Goal: Task Accomplishment & Management: Manage account settings

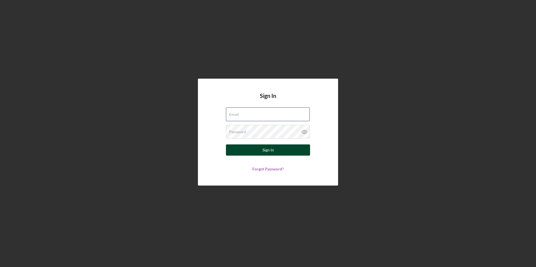
type input "[EMAIL_ADDRESS][DOMAIN_NAME]"
click at [292, 155] on button "Sign In" at bounding box center [268, 150] width 84 height 11
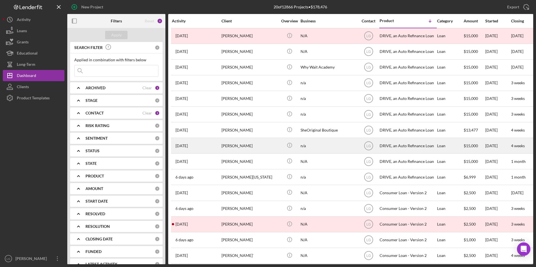
click at [249, 143] on div "[PERSON_NAME]" at bounding box center [249, 145] width 56 height 15
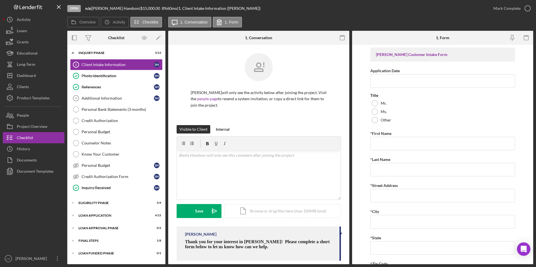
drag, startPoint x: 100, startPoint y: 254, endPoint x: 96, endPoint y: 248, distance: 7.0
click at [99, 250] on div "Icon/Expander Loan Funded Phase 0 / 1" at bounding box center [116, 253] width 98 height 11
drag, startPoint x: 88, startPoint y: 240, endPoint x: 89, endPoint y: 229, distance: 10.7
click at [88, 240] on div "FINAL STEPS" at bounding box center [112, 240] width 69 height 3
drag, startPoint x: 89, startPoint y: 229, endPoint x: 91, endPoint y: 213, distance: 16.1
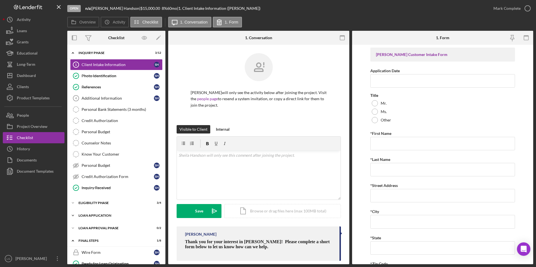
click at [89, 228] on div "Loan Approval Phase" at bounding box center [112, 228] width 69 height 3
click at [91, 212] on div "Icon/Expander Loan Application 4 / 15" at bounding box center [116, 215] width 98 height 11
click at [89, 203] on div "Eligibility Phase" at bounding box center [118, 202] width 80 height 3
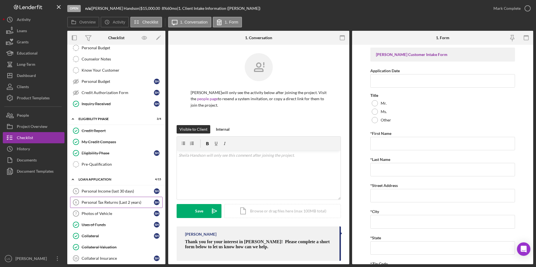
scroll to position [140, 0]
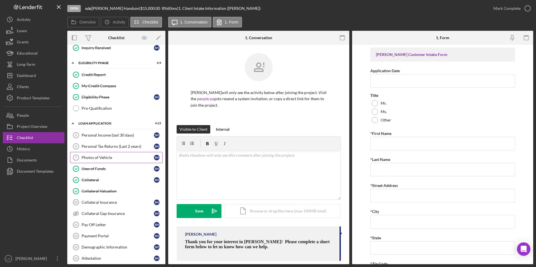
click at [90, 156] on div "Photos of Vehicle" at bounding box center [118, 158] width 72 height 4
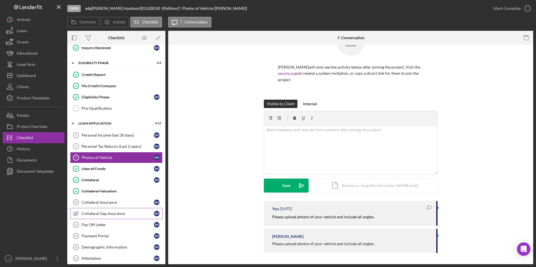
scroll to position [196, 0]
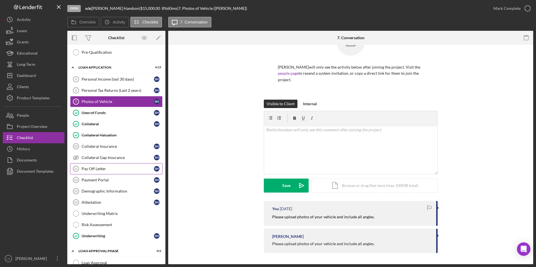
click at [95, 169] on div "Pay Off Letter" at bounding box center [118, 169] width 72 height 4
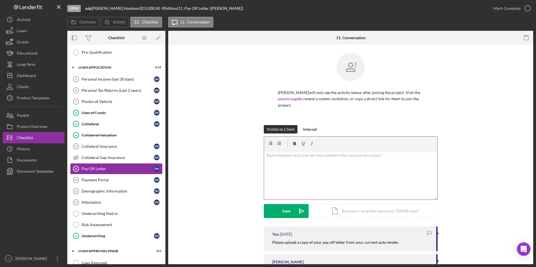
scroll to position [25, 0]
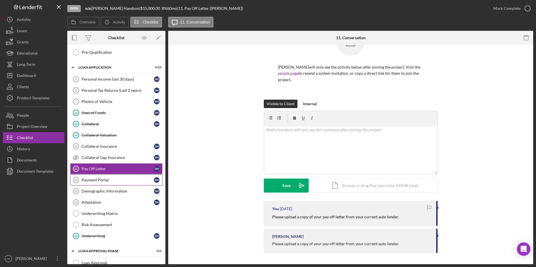
click at [110, 182] on div "Payment Portal" at bounding box center [118, 180] width 72 height 4
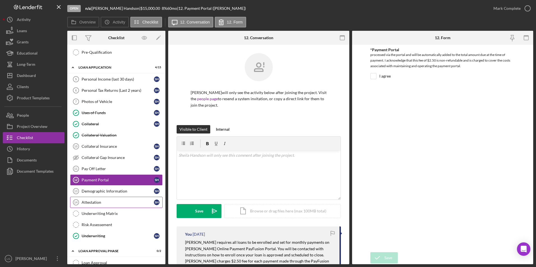
click at [119, 198] on link "Attestation 14 Attestation S H" at bounding box center [116, 202] width 92 height 11
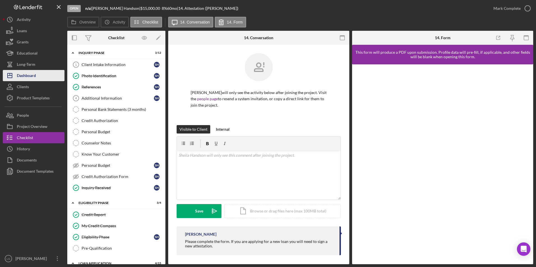
click at [15, 74] on icon "Icon/Dashboard" at bounding box center [10, 76] width 14 height 14
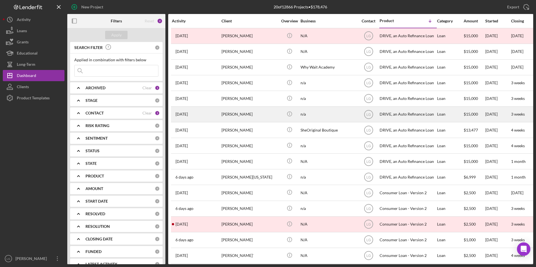
click at [224, 116] on div "Glenda Brown" at bounding box center [249, 114] width 56 height 15
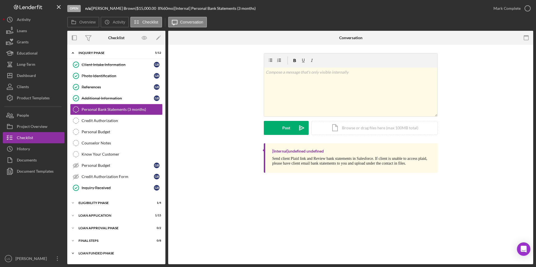
click at [88, 252] on div "Loan Funded Phase" at bounding box center [118, 253] width 80 height 3
drag, startPoint x: 88, startPoint y: 243, endPoint x: 88, endPoint y: 238, distance: 5.3
click at [88, 240] on div "Icon/Expander FINAL STEPS 0 / 8" at bounding box center [116, 240] width 98 height 11
drag, startPoint x: 88, startPoint y: 229, endPoint x: 89, endPoint y: 217, distance: 12.1
click at [88, 228] on div "Loan Approval Phase" at bounding box center [112, 228] width 69 height 3
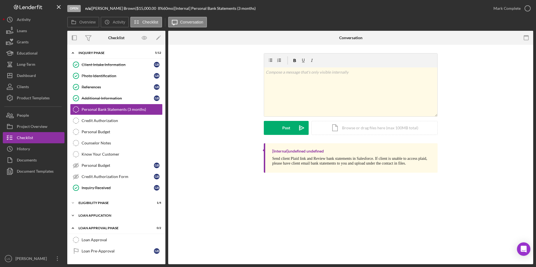
drag, startPoint x: 89, startPoint y: 215, endPoint x: 89, endPoint y: 211, distance: 4.0
click at [89, 213] on div "Icon/Expander Loan Application 1 / 15" at bounding box center [116, 215] width 98 height 11
click at [90, 202] on div "Eligibility Phase" at bounding box center [118, 202] width 80 height 3
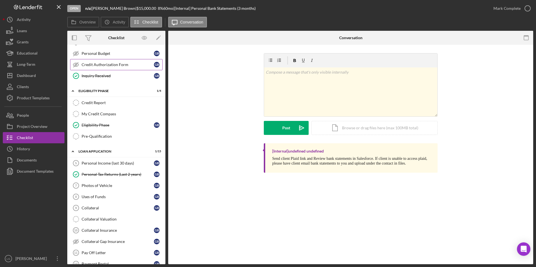
scroll to position [196, 0]
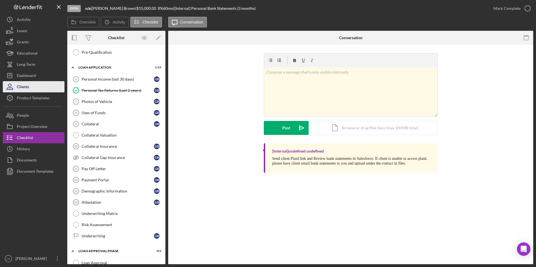
click at [24, 81] on div "Clients" at bounding box center [23, 87] width 12 height 13
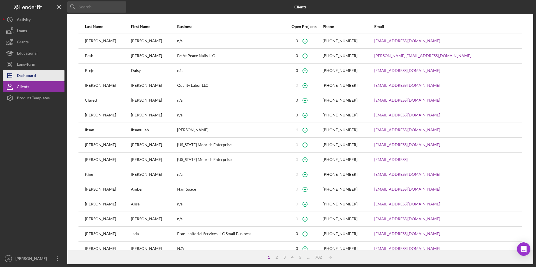
click at [41, 75] on button "Icon/Dashboard Dashboard" at bounding box center [34, 75] width 62 height 11
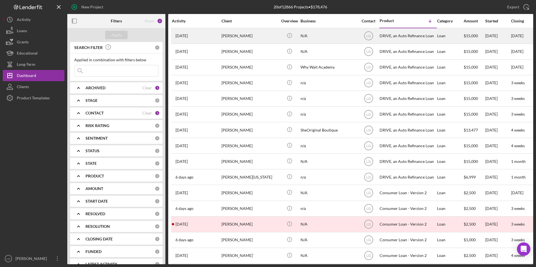
click at [234, 38] on div "Keairra Shelton" at bounding box center [249, 36] width 56 height 15
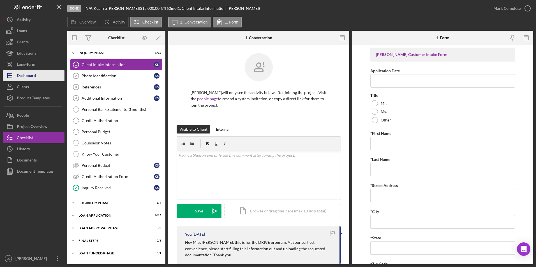
click at [17, 77] on div "Dashboard" at bounding box center [26, 76] width 19 height 13
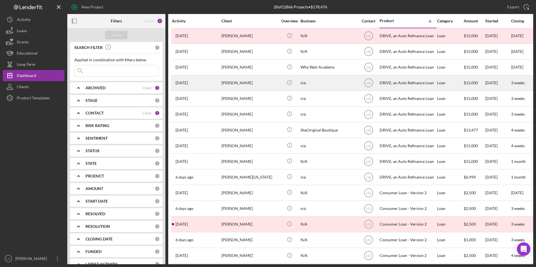
click at [239, 82] on div "Cortney Cogshell" at bounding box center [249, 83] width 56 height 15
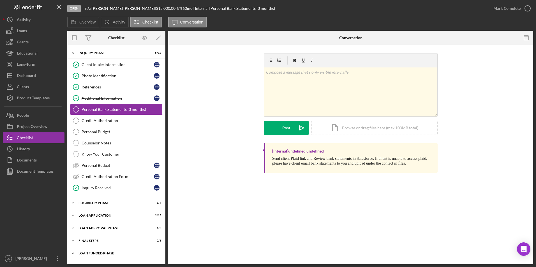
drag, startPoint x: 87, startPoint y: 256, endPoint x: 88, endPoint y: 252, distance: 3.4
click at [87, 255] on div "Icon/Expander Loan Funded Phase 0 / 1" at bounding box center [116, 253] width 98 height 11
click at [87, 242] on div "FINAL STEPS" at bounding box center [118, 240] width 80 height 3
click at [87, 229] on div "Loan Approval Phase" at bounding box center [118, 228] width 80 height 3
drag, startPoint x: 87, startPoint y: 215, endPoint x: 92, endPoint y: 202, distance: 14.4
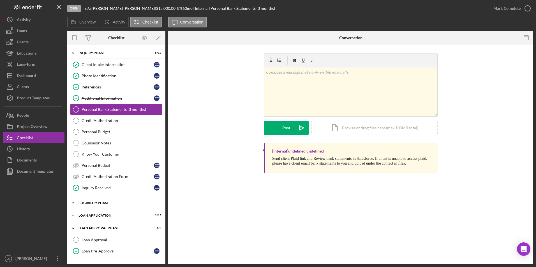
click at [88, 215] on div "Loan Application" at bounding box center [112, 215] width 69 height 3
click at [92, 201] on div "Icon/Expander Eligibility Phase 1 / 4" at bounding box center [116, 203] width 98 height 11
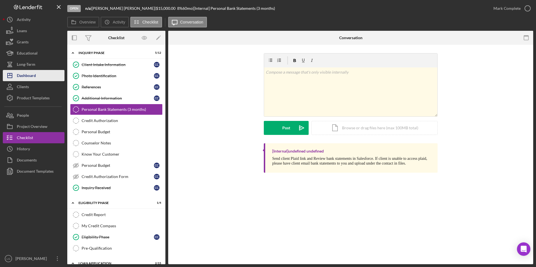
click at [26, 76] on div "Dashboard" at bounding box center [26, 76] width 19 height 13
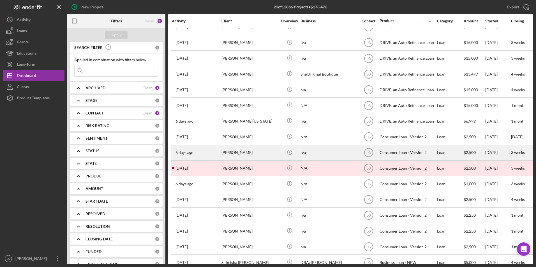
scroll to position [85, 0]
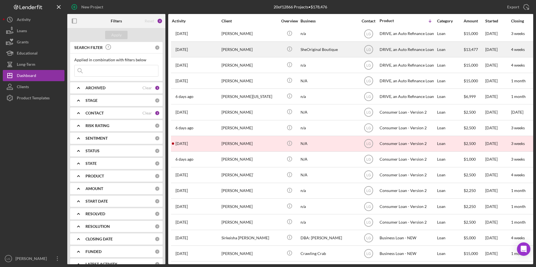
click at [231, 45] on div "Kenya Haywood" at bounding box center [249, 49] width 56 height 15
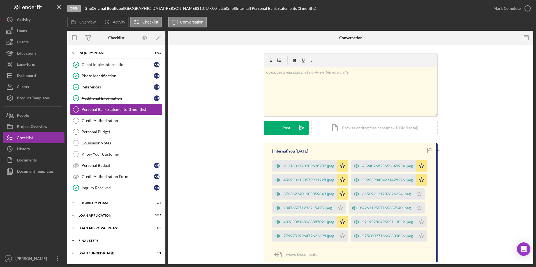
click at [85, 245] on div "Icon/Expander FINAL STEPS 1 / 8" at bounding box center [116, 240] width 98 height 11
click at [89, 228] on div "Loan Approval Phase" at bounding box center [118, 228] width 80 height 3
click at [89, 210] on div "Icon/Expander Inquiry Phase 5 / 12 Client Intake Information Client Intake Info…" at bounding box center [116, 213] width 98 height 330
click at [90, 203] on div "Eligibility Phase" at bounding box center [118, 202] width 80 height 3
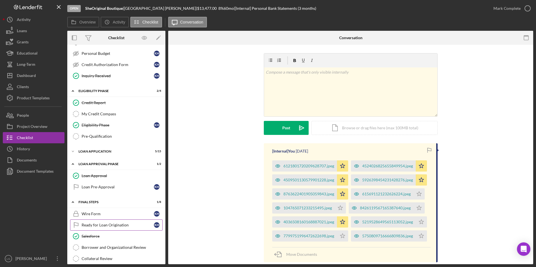
scroll to position [164, 0]
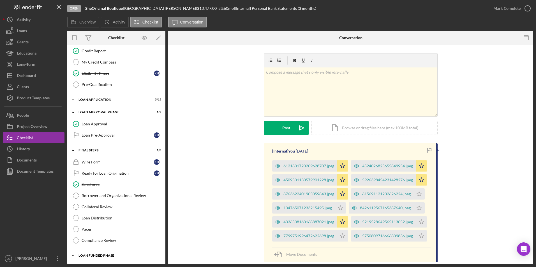
click at [81, 254] on div "Loan Funded Phase" at bounding box center [118, 255] width 80 height 3
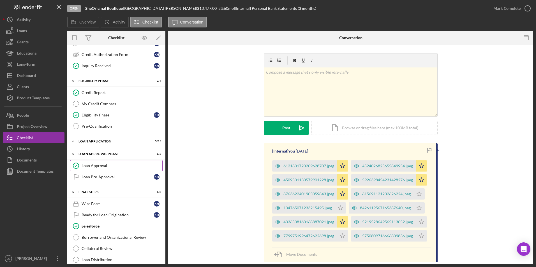
scroll to position [94, 0]
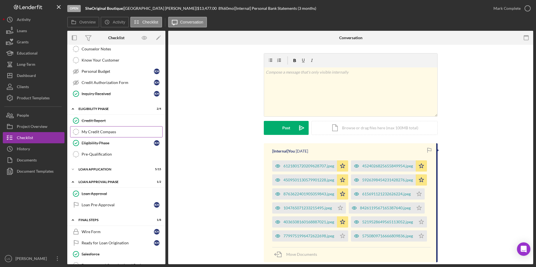
click at [109, 129] on link "My Credit Compass My Credit Compass" at bounding box center [116, 131] width 92 height 11
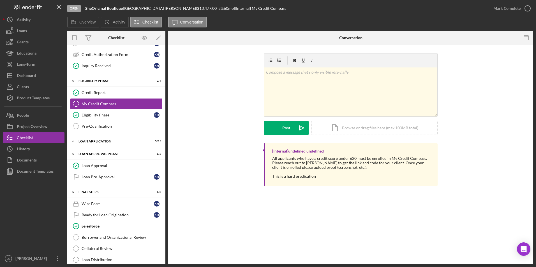
scroll to position [10, 0]
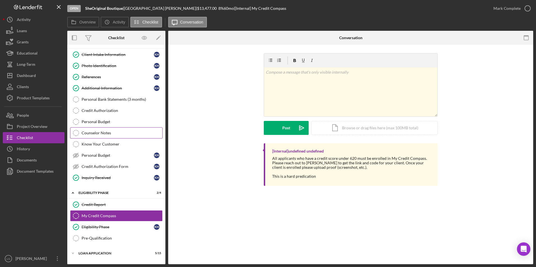
click at [100, 132] on div "Counselor Notes" at bounding box center [122, 133] width 81 height 4
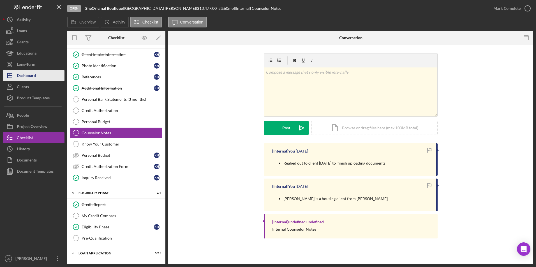
click at [31, 73] on div "Dashboard" at bounding box center [26, 76] width 19 height 13
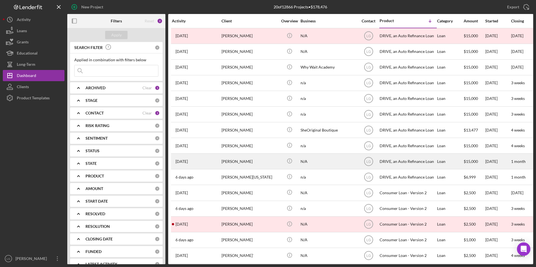
click at [247, 159] on div "Danielle Ptasienski" at bounding box center [249, 161] width 56 height 15
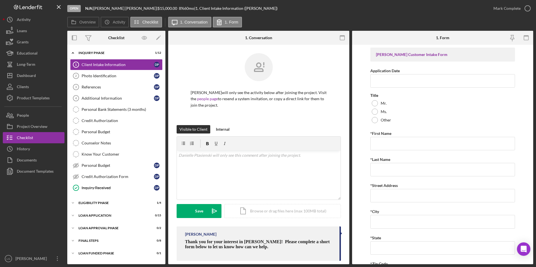
scroll to position [8, 0]
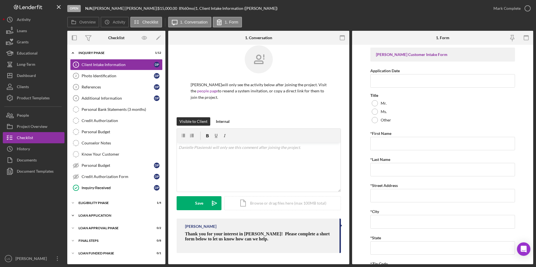
click at [93, 214] on div "Loan Application" at bounding box center [118, 215] width 80 height 3
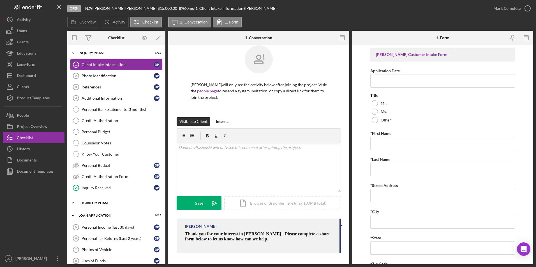
click at [91, 200] on div "Icon/Expander Eligibility Phase 1 / 4" at bounding box center [116, 203] width 98 height 11
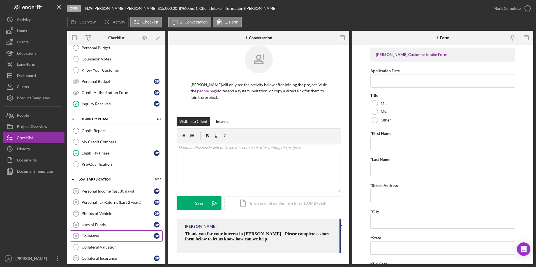
scroll to position [168, 0]
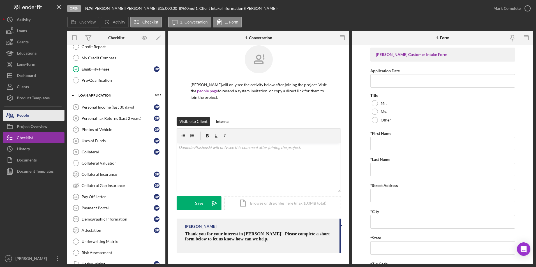
click at [47, 117] on button "People" at bounding box center [34, 115] width 62 height 11
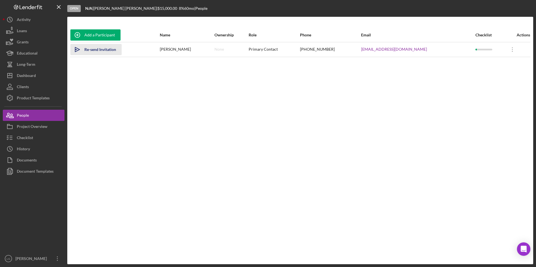
click at [94, 47] on div "Re-send Invitation" at bounding box center [100, 49] width 32 height 11
click at [42, 138] on button "Checklist" at bounding box center [34, 137] width 62 height 11
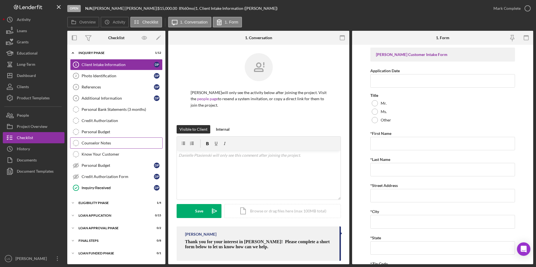
click at [101, 140] on link "Counselor Notes Counselor Notes" at bounding box center [116, 143] width 92 height 11
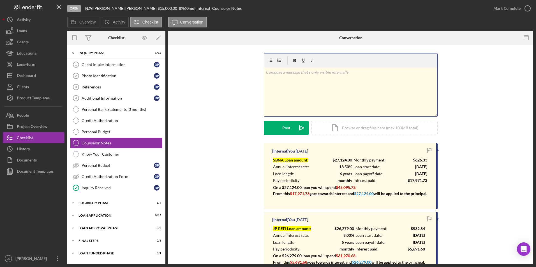
click at [324, 88] on div "v Color teal Color pink Remove color Add row above Add row below Add column bef…" at bounding box center [350, 92] width 173 height 49
click at [351, 76] on div "v Color teal Color pink Remove color Add row above Add row below Add column bef…" at bounding box center [350, 92] width 173 height 49
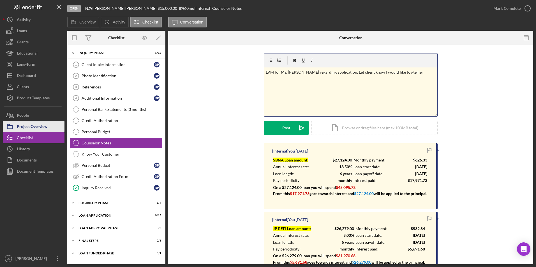
click at [42, 122] on div "Project Overview" at bounding box center [32, 127] width 31 height 13
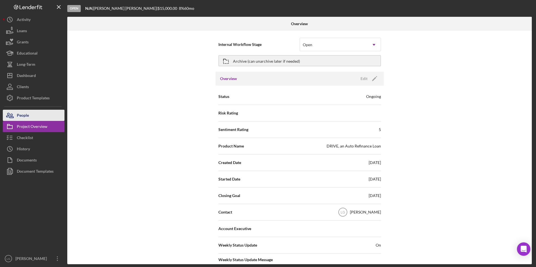
click at [27, 116] on div "People" at bounding box center [23, 116] width 12 height 13
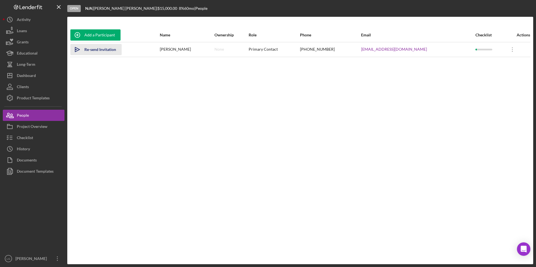
click at [98, 51] on div "Re-send Invitation" at bounding box center [100, 49] width 32 height 11
click at [509, 48] on icon "Icon/Overflow" at bounding box center [512, 50] width 14 height 14
click at [355, 107] on div "Add a Participant Name Ownership Role Phone Email Checklist Actions Icon/icon-i…" at bounding box center [300, 140] width 466 height 225
click at [43, 136] on button "Checklist" at bounding box center [34, 137] width 62 height 11
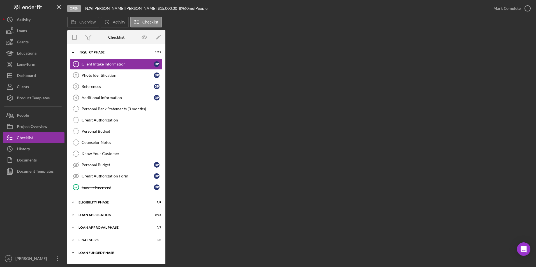
click at [103, 254] on div "Loan Funded Phase" at bounding box center [118, 252] width 80 height 3
drag, startPoint x: 88, startPoint y: 240, endPoint x: 88, endPoint y: 222, distance: 17.9
click at [88, 238] on div "Icon/Expander FINAL STEPS 0 / 8" at bounding box center [116, 240] width 98 height 11
drag, startPoint x: 85, startPoint y: 226, endPoint x: 86, endPoint y: 212, distance: 13.8
click at [86, 223] on div "Icon/Expander Loan Approval Phase 0 / 2" at bounding box center [116, 227] width 98 height 11
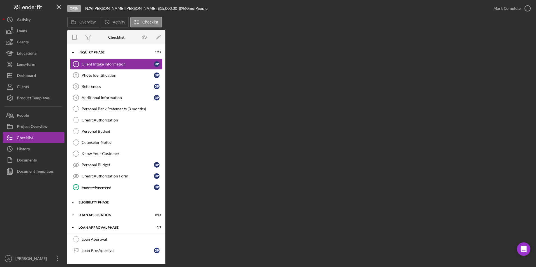
click at [86, 212] on div "Icon/Expander Loan Application 0 / 15" at bounding box center [116, 215] width 98 height 11
click at [85, 202] on div "Eligibility Phase" at bounding box center [118, 202] width 80 height 3
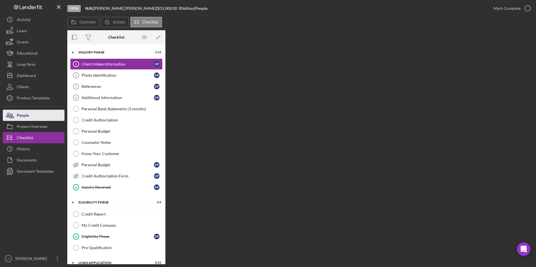
click at [18, 117] on div "People" at bounding box center [23, 116] width 12 height 13
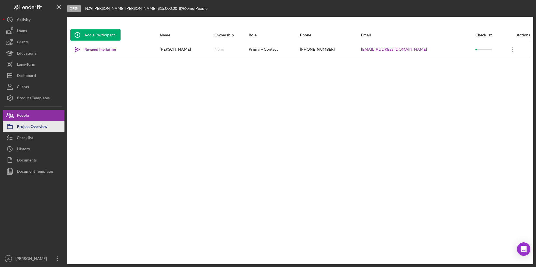
click at [21, 129] on div "Project Overview" at bounding box center [32, 127] width 31 height 13
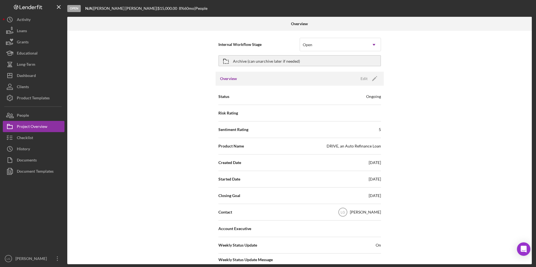
scroll to position [56, 0]
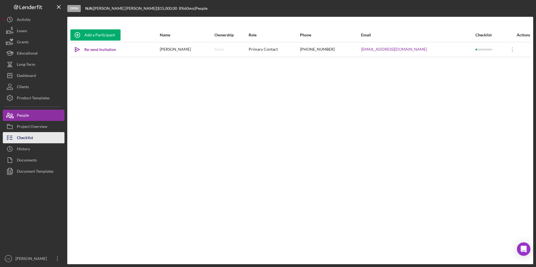
click at [27, 138] on div "Checklist" at bounding box center [25, 138] width 16 height 13
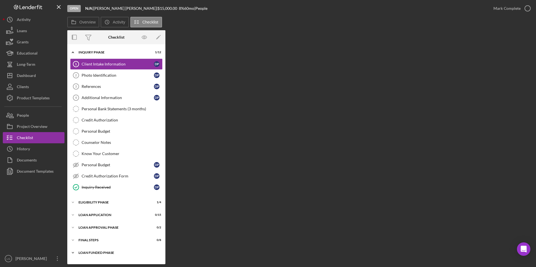
click at [96, 253] on div "Loan Funded Phase" at bounding box center [118, 252] width 80 height 3
click at [89, 239] on div "FINAL STEPS" at bounding box center [118, 240] width 80 height 3
drag, startPoint x: 85, startPoint y: 230, endPoint x: 82, endPoint y: 220, distance: 10.2
click at [85, 229] on div "Icon/Expander Loan Approval Phase 0 / 2" at bounding box center [116, 227] width 98 height 11
click at [81, 215] on div "Loan Application" at bounding box center [118, 215] width 80 height 3
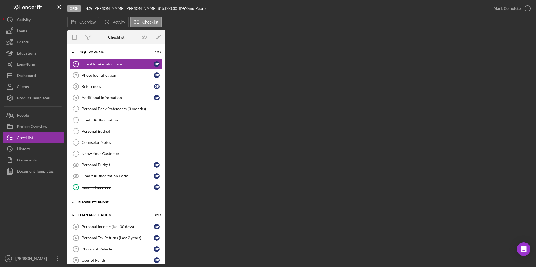
click at [81, 203] on div "Eligibility Phase" at bounding box center [118, 202] width 80 height 3
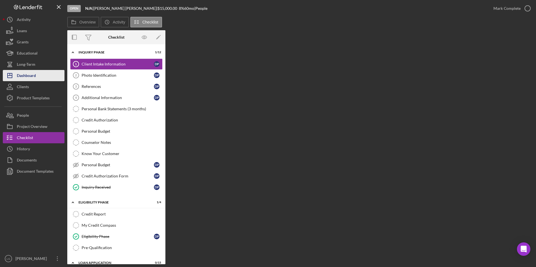
click at [44, 77] on button "Icon/Dashboard Dashboard" at bounding box center [34, 75] width 62 height 11
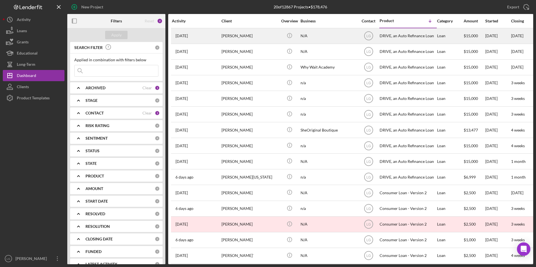
click at [253, 35] on div "Keairra Shelton" at bounding box center [249, 36] width 56 height 15
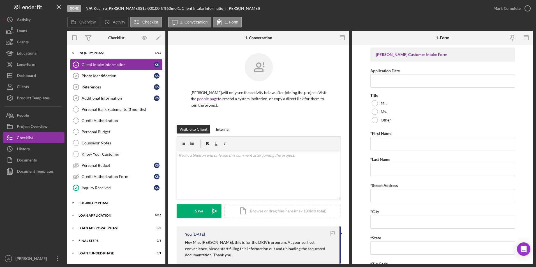
click at [101, 204] on div "Eligibility Phase" at bounding box center [118, 202] width 80 height 3
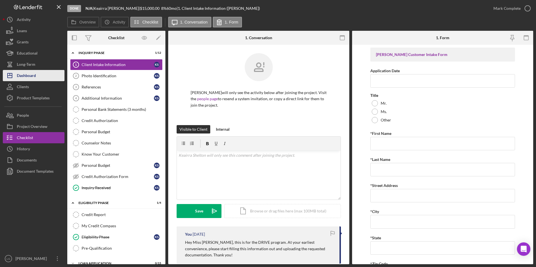
click at [33, 78] on div "Dashboard" at bounding box center [26, 76] width 19 height 13
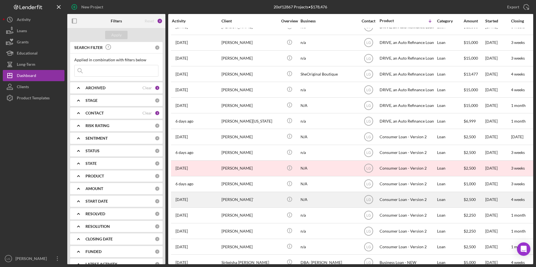
scroll to position [85, 0]
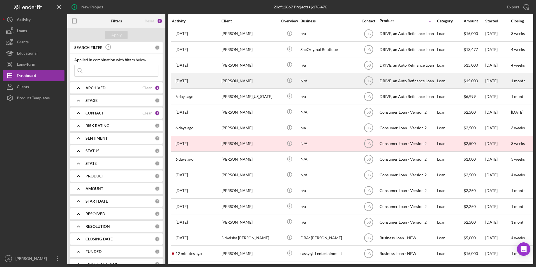
click at [254, 80] on div "Danielle Ptasienski" at bounding box center [249, 80] width 56 height 15
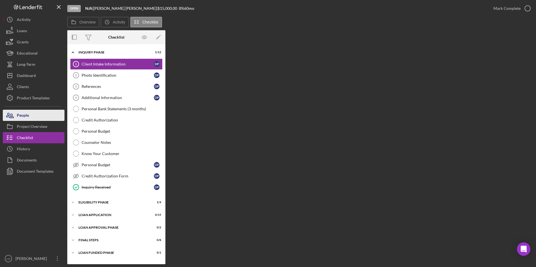
click at [32, 117] on button "People" at bounding box center [34, 115] width 62 height 11
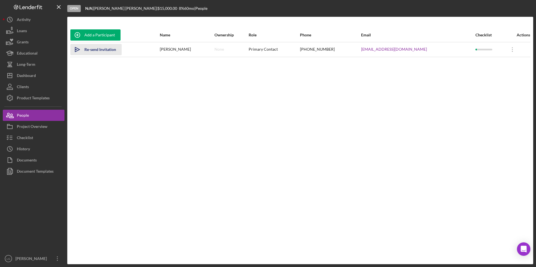
click at [95, 52] on div "Re-send Invitation" at bounding box center [100, 49] width 32 height 11
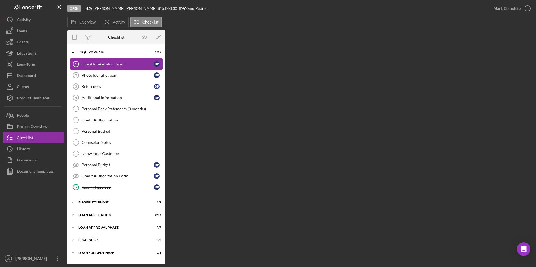
click at [119, 65] on div "Client Intake Information" at bounding box center [118, 64] width 72 height 4
click at [137, 63] on div "Client Intake Information" at bounding box center [118, 64] width 72 height 4
click at [117, 76] on div "Photo Identification" at bounding box center [118, 75] width 72 height 4
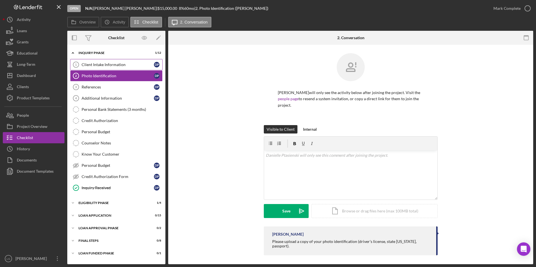
click at [117, 65] on div "Client Intake Information" at bounding box center [118, 64] width 72 height 4
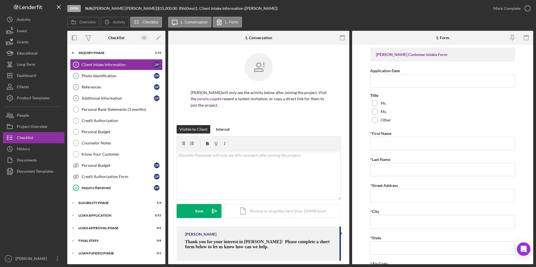
scroll to position [8, 0]
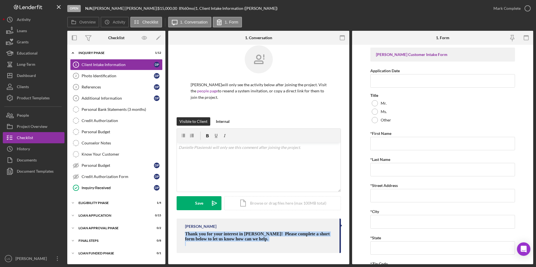
drag, startPoint x: 184, startPoint y: 234, endPoint x: 270, endPoint y: 244, distance: 86.1
click at [270, 244] on div "LaTrisha Gandy Thank you for your interest in Justine PETERSEN! Please complete…" at bounding box center [259, 236] width 164 height 34
drag, startPoint x: 270, startPoint y: 244, endPoint x: 261, endPoint y: 240, distance: 10.2
copy div "Thank you for your interest in Justine PETERSEN! Please complete a short form b…"
click at [263, 149] on p at bounding box center [258, 148] width 161 height 6
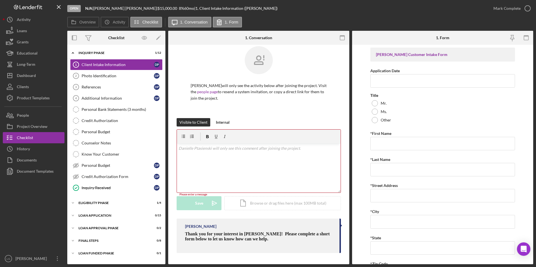
scroll to position [7, 0]
click at [26, 116] on div "People" at bounding box center [23, 116] width 12 height 13
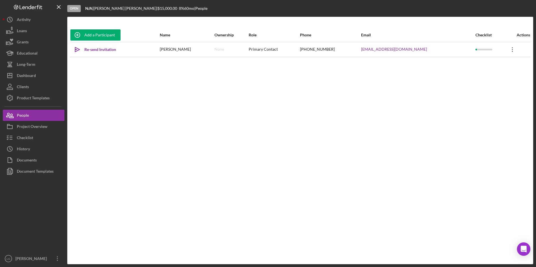
click at [510, 50] on icon "Icon/Overflow" at bounding box center [512, 50] width 14 height 14
click at [479, 63] on div "Icon/Edit Edit" at bounding box center [485, 64] width 62 height 11
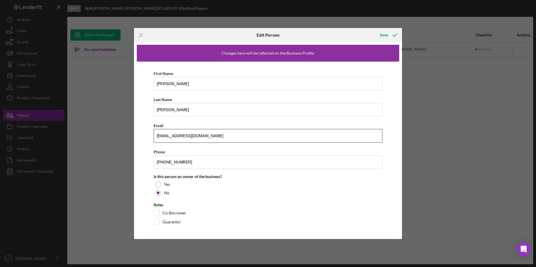
drag, startPoint x: 217, startPoint y: 140, endPoint x: 96, endPoint y: 139, distance: 121.0
click at [95, 139] on div "Icon/Menu Close Edit Person Save Changes here will be reflected on the Business…" at bounding box center [268, 133] width 536 height 267
type input "daniptasienski@outlook.com"
click at [389, 34] on icon "button" at bounding box center [395, 35] width 14 height 14
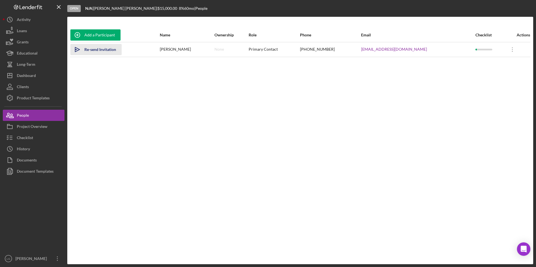
click at [108, 50] on div "Re-send Invitation" at bounding box center [100, 49] width 32 height 11
click at [83, 50] on icon "Icon/icon-invite-send" at bounding box center [77, 50] width 14 height 14
click at [24, 75] on div "Dashboard" at bounding box center [26, 76] width 19 height 13
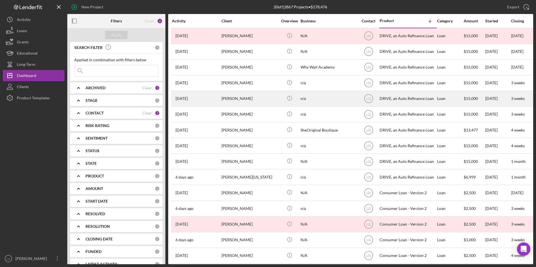
scroll to position [28, 0]
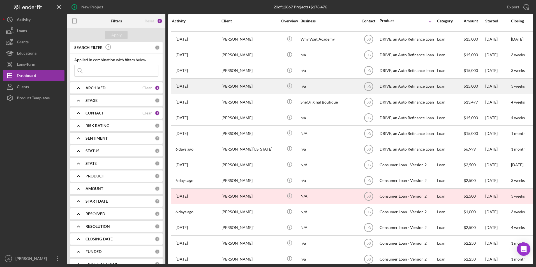
click at [236, 87] on div "Glenda Brown" at bounding box center [249, 86] width 56 height 15
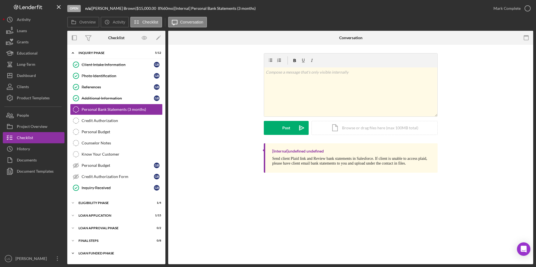
click at [85, 252] on div "Loan Funded Phase" at bounding box center [118, 253] width 80 height 3
click at [85, 236] on div "Icon/Expander FINAL STEPS 0 / 8" at bounding box center [116, 240] width 98 height 11
click at [85, 226] on div "Icon/Expander Loan Approval Phase 0 / 2" at bounding box center [116, 228] width 98 height 11
drag, startPoint x: 86, startPoint y: 212, endPoint x: 86, endPoint y: 208, distance: 4.5
click at [86, 211] on div "Icon/Expander Loan Application 1 / 15" at bounding box center [116, 215] width 98 height 11
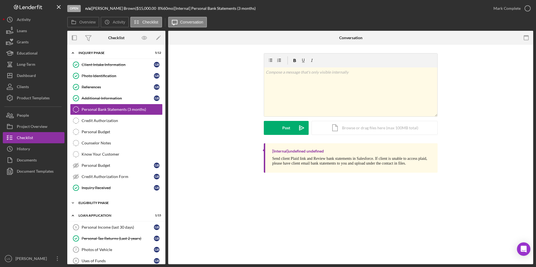
click at [86, 200] on div "Icon/Expander Eligibility Phase 1 / 4" at bounding box center [116, 203] width 98 height 11
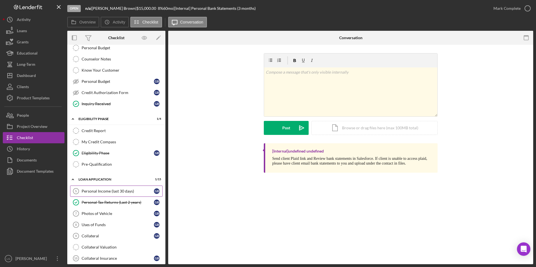
click at [100, 191] on div "Personal Income (last 30 days)" at bounding box center [118, 191] width 72 height 4
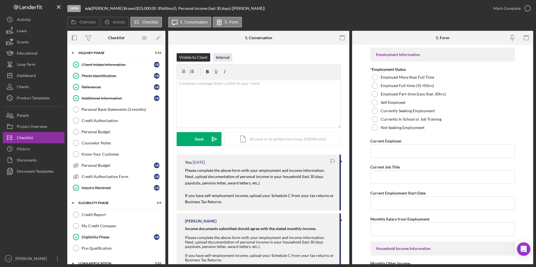
click at [226, 57] on div "Internal" at bounding box center [223, 57] width 14 height 8
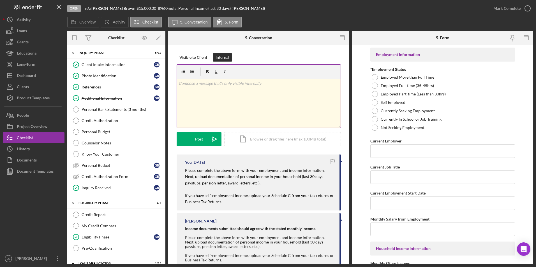
click at [191, 90] on div "v Color teal Color pink Remove color Add row above Add row below Add column bef…" at bounding box center [259, 103] width 164 height 49
click at [193, 85] on p "Amazon irect Deposit" at bounding box center [258, 83] width 161 height 6
click at [193, 83] on p "Amazon irect Deposit" at bounding box center [258, 83] width 161 height 6
click at [224, 84] on p "Amazon Direct Deposit" at bounding box center [258, 83] width 161 height 6
click at [193, 90] on p at bounding box center [258, 91] width 161 height 6
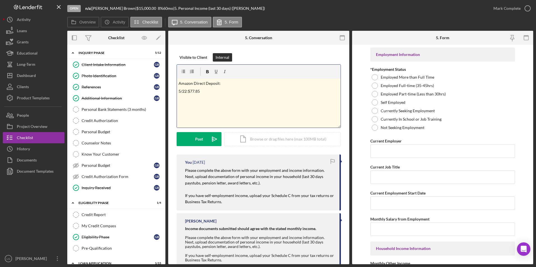
click at [193, 90] on p "5/22:$77.85" at bounding box center [258, 91] width 161 height 6
click at [187, 91] on p "5/22:$770.85" at bounding box center [258, 91] width 161 height 6
click at [207, 91] on p "5/22: $770.85" at bounding box center [258, 91] width 161 height 6
click at [208, 90] on p "5/22: $770.85" at bounding box center [258, 91] width 161 height 6
click at [206, 91] on p "5/22: $770.85/ 6/13:196.65" at bounding box center [258, 91] width 161 height 6
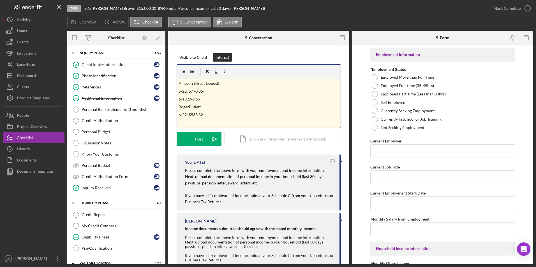
click at [206, 91] on p "5/22: $770.85/" at bounding box center [258, 91] width 161 height 6
drag, startPoint x: 188, startPoint y: 99, endPoint x: 194, endPoint y: 99, distance: 5.6
click at [189, 99] on p "6/13:196.65" at bounding box center [258, 99] width 161 height 6
click at [187, 98] on p "6/13:196.65" at bounding box center [258, 99] width 161 height 6
click at [188, 98] on p "6/13:196.65" at bounding box center [258, 99] width 161 height 6
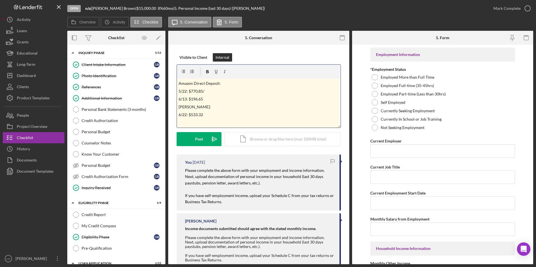
click at [206, 115] on p "6/22: $533.32" at bounding box center [258, 115] width 161 height 6
drag, startPoint x: 208, startPoint y: 100, endPoint x: 178, endPoint y: 91, distance: 30.8
click at [178, 91] on div "v Color teal Color pink Remove color Add row above Add row below Add column bef…" at bounding box center [259, 103] width 164 height 49
drag, startPoint x: 212, startPoint y: 107, endPoint x: 170, endPoint y: 107, distance: 42.0
click at [170, 107] on div "Visible to Client Internal v Color teal Color pink Remove color Add row above A…" at bounding box center [258, 172] width 181 height 254
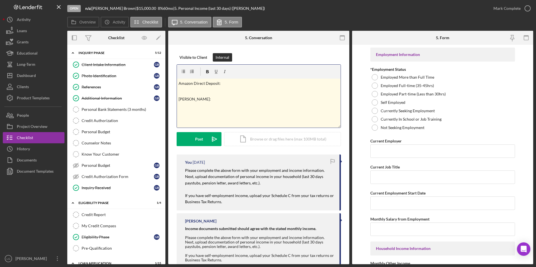
click at [183, 89] on p at bounding box center [258, 91] width 161 height 6
click at [180, 107] on p at bounding box center [258, 107] width 161 height 6
click at [196, 108] on p "8/7/2025; $557.57" at bounding box center [258, 107] width 161 height 6
click at [183, 91] on p "8" at bounding box center [258, 91] width 161 height 6
click at [399, 151] on input "Current Employer" at bounding box center [442, 151] width 145 height 13
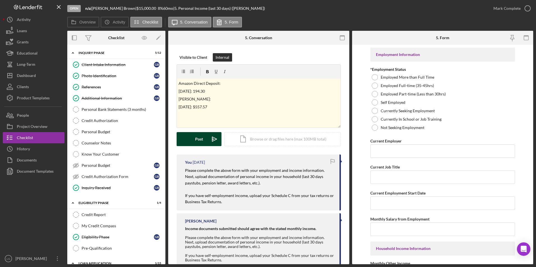
click at [192, 144] on button "Post Icon/icon-invite-send" at bounding box center [199, 139] width 45 height 14
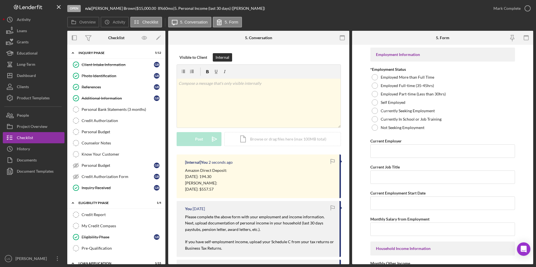
scroll to position [84, 0]
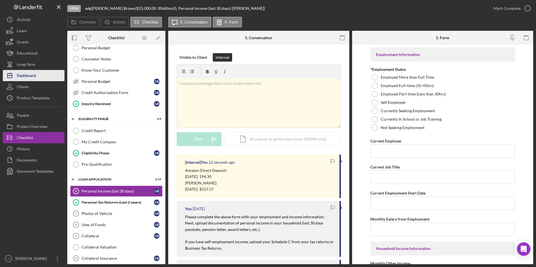
click at [33, 73] on div "Dashboard" at bounding box center [26, 76] width 19 height 13
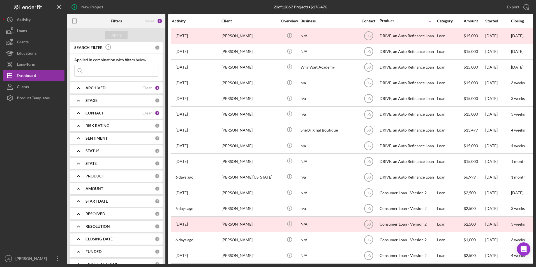
scroll to position [85, 0]
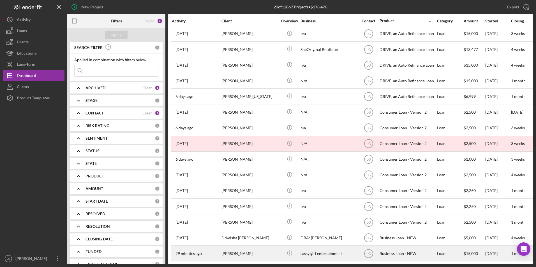
click at [235, 247] on div "flavia moore" at bounding box center [249, 253] width 56 height 15
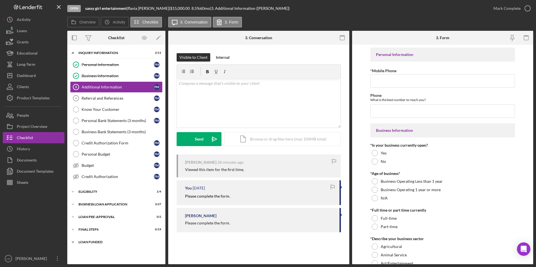
click at [85, 242] on div "LOAN FUNDED" at bounding box center [118, 242] width 80 height 3
drag, startPoint x: 84, startPoint y: 235, endPoint x: 84, endPoint y: 231, distance: 3.1
click at [84, 233] on div "Icon/Expander FINAL STEPS 0 / 19" at bounding box center [116, 229] width 98 height 11
click at [85, 218] on div "LOAN PRE-APPROVAL" at bounding box center [118, 216] width 80 height 3
click at [86, 207] on div "Icon/Expander BUSINESS LOAN APPLICATION 3 / 27" at bounding box center [116, 204] width 98 height 11
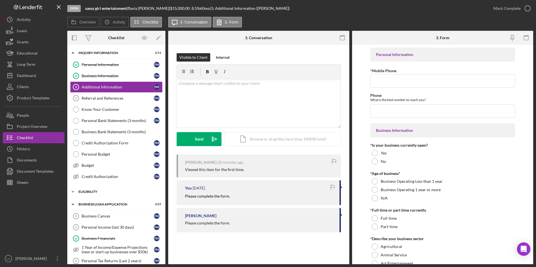
click at [88, 192] on div "ELIGIBILITY" at bounding box center [118, 191] width 80 height 3
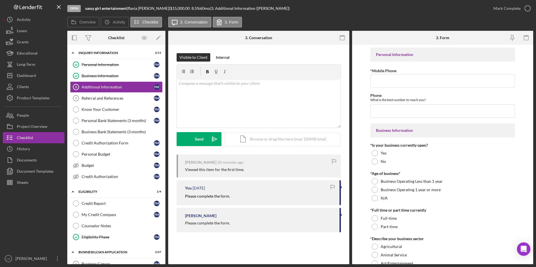
drag, startPoint x: 94, startPoint y: 96, endPoint x: 246, endPoint y: 110, distance: 152.5
click at [94, 96] on div "Referral and References" at bounding box center [118, 98] width 72 height 4
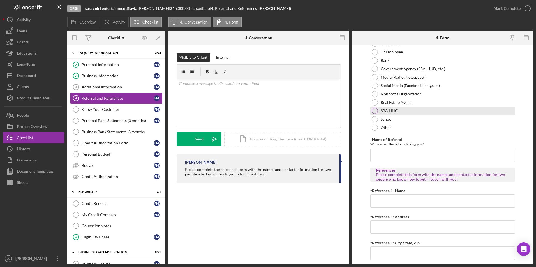
scroll to position [140, 0]
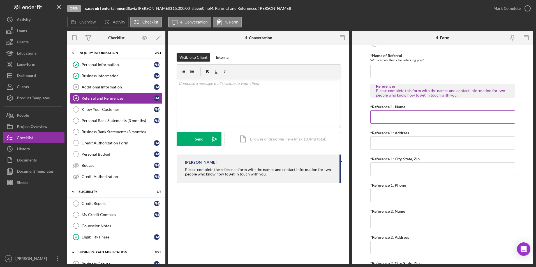
click at [391, 120] on input "*Reference 1- Name" at bounding box center [442, 116] width 145 height 13
paste input "joclyn neal"
type input "joclyn neal"
drag, startPoint x: 380, startPoint y: 197, endPoint x: 414, endPoint y: 194, distance: 34.3
click at [380, 197] on input "*Reference 1: Phone" at bounding box center [442, 195] width 145 height 13
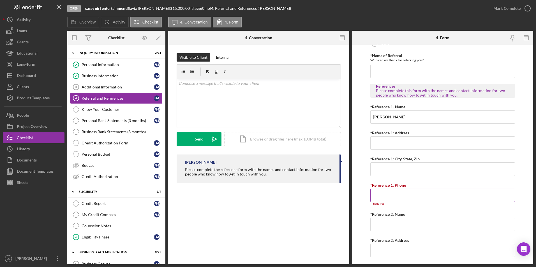
click at [397, 192] on input "*Reference 1: Phone" at bounding box center [442, 195] width 145 height 13
paste input "(314) 699-0009"
type input "(314) 699-0009"
click at [387, 224] on input "*Reference 2: Name" at bounding box center [442, 221] width 145 height 13
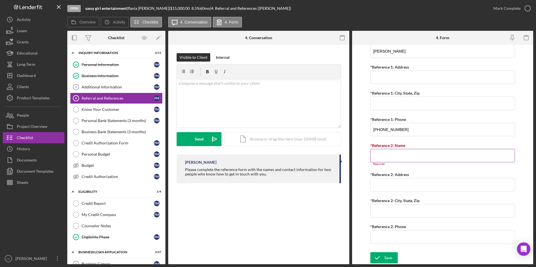
click at [389, 152] on input "*Reference 2: Name" at bounding box center [442, 155] width 145 height 13
paste input "Janell white"
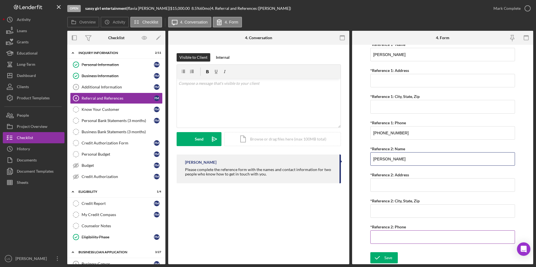
type input "Janell white"
drag, startPoint x: 384, startPoint y: 236, endPoint x: 397, endPoint y: 232, distance: 13.3
click at [386, 235] on input "*Reference 2: Phone" at bounding box center [442, 237] width 145 height 13
click at [394, 237] on input "*Reference 2: Phone" at bounding box center [442, 237] width 145 height 13
paste input "(314) 348-8303"
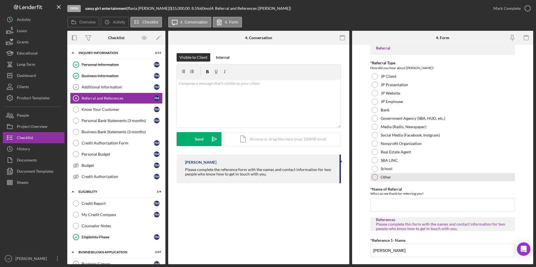
scroll to position [0, 0]
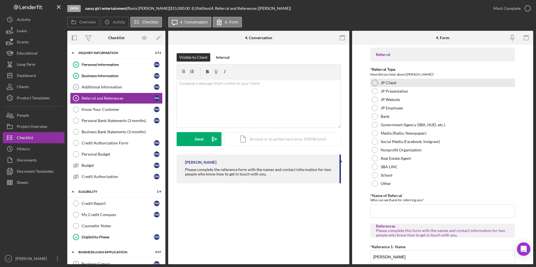
type input "(314) 348-8303"
click at [376, 83] on div at bounding box center [375, 83] width 6 height 6
click at [409, 211] on input "*Name of Referral" at bounding box center [442, 211] width 145 height 13
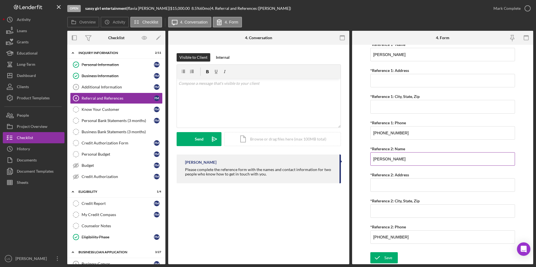
scroll to position [147, 0]
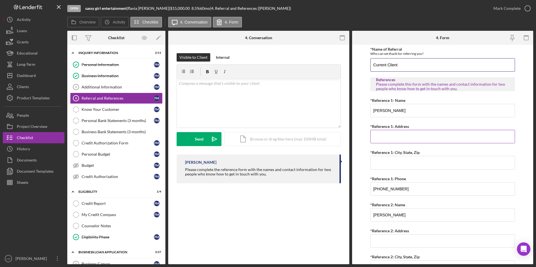
type input "Current Client"
click at [382, 133] on input "*Reference 1: Address" at bounding box center [442, 136] width 145 height 13
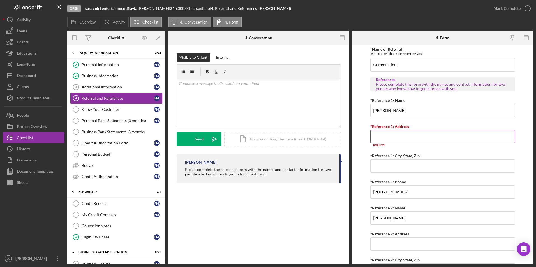
click at [394, 135] on input "*Reference 1: Address" at bounding box center [442, 136] width 145 height 13
paste input "5047 Cabanne"
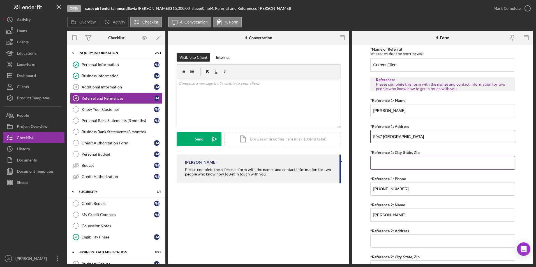
type input "5047 Cabanne"
drag, startPoint x: 392, startPoint y: 160, endPoint x: 443, endPoint y: 161, distance: 51.0
click at [392, 160] on input "*Reference 1: City, State, Zip" at bounding box center [442, 162] width 145 height 13
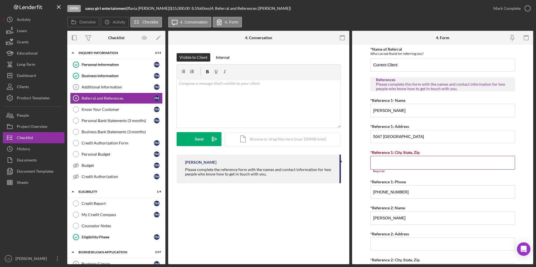
drag, startPoint x: 521, startPoint y: 161, endPoint x: 387, endPoint y: 161, distance: 134.2
click at [387, 161] on input "*Reference 1: City, State, Zip" at bounding box center [442, 162] width 145 height 13
paste input "5047 Cabanne"
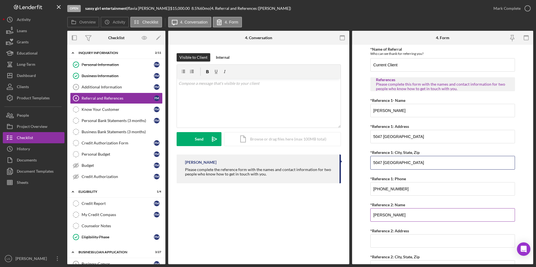
scroll to position [203, 0]
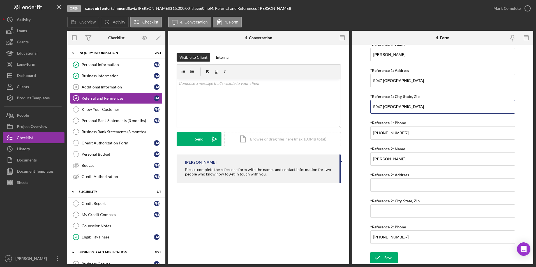
type input "5047 Cabanne"
click at [384, 183] on input "*Reference 2: Address" at bounding box center [442, 184] width 145 height 13
paste input "5047 Cabanne ave"
type input "5047 Cabanne ave"
click at [399, 213] on input "*Reference 2: City, State, Zip" at bounding box center [442, 211] width 145 height 13
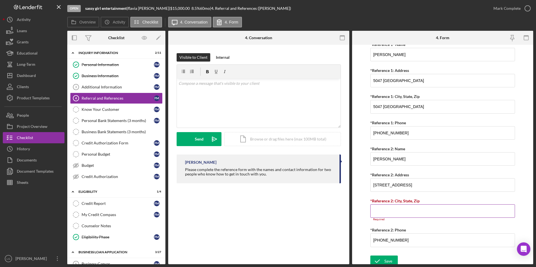
click at [382, 210] on input "*Reference 2: City, State, Zip" at bounding box center [442, 211] width 145 height 13
paste input "st Louis"
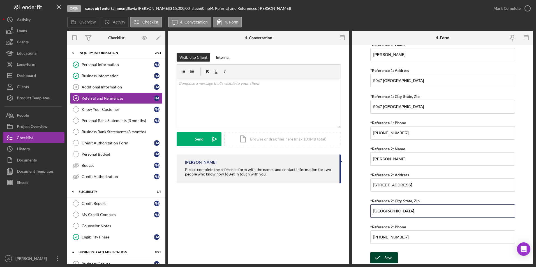
type input "st Louis"
click at [382, 256] on icon "submit" at bounding box center [377, 258] width 14 height 14
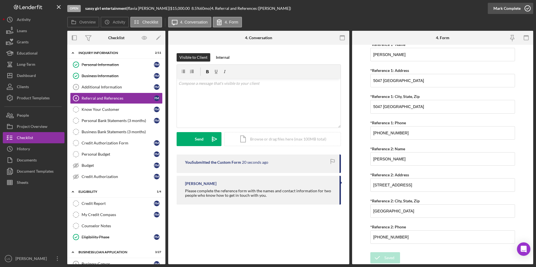
click at [500, 8] on div "Mark Complete" at bounding box center [506, 8] width 27 height 11
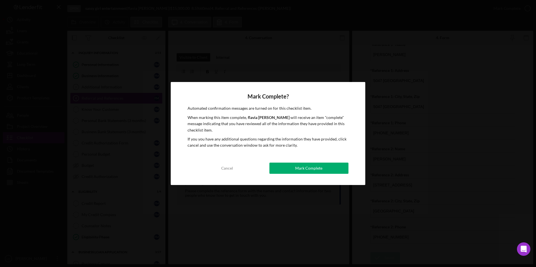
click at [308, 165] on div "Mark Complete" at bounding box center [308, 168] width 27 height 11
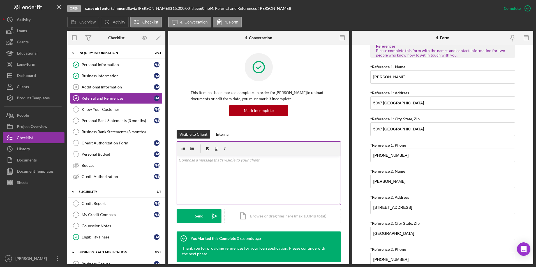
scroll to position [225, 0]
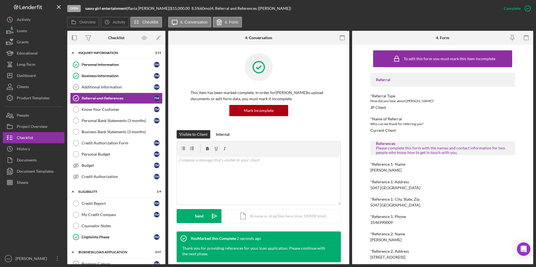
drag, startPoint x: 110, startPoint y: 107, endPoint x: 244, endPoint y: 113, distance: 134.6
click at [110, 107] on div "Know Your Customer" at bounding box center [118, 109] width 72 height 4
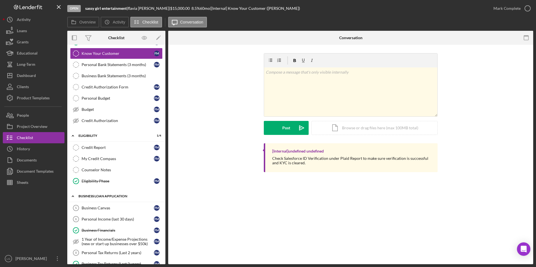
scroll to position [112, 0]
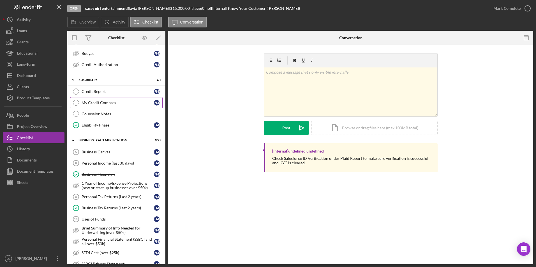
drag, startPoint x: 83, startPoint y: 102, endPoint x: 235, endPoint y: 100, distance: 151.6
click at [83, 102] on div "My Credit Compass" at bounding box center [118, 103] width 72 height 4
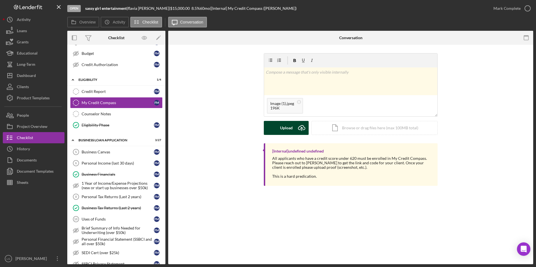
click at [280, 125] on button "Upload Icon/Upload" at bounding box center [286, 128] width 45 height 14
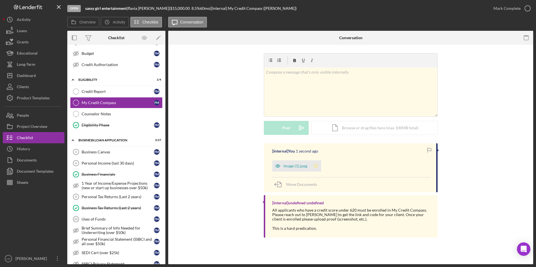
click at [318, 167] on icon "Icon/Star" at bounding box center [315, 166] width 11 height 11
drag, startPoint x: 510, startPoint y: 9, endPoint x: 497, endPoint y: 14, distance: 14.2
click at [510, 9] on div "Mark Complete" at bounding box center [506, 8] width 27 height 11
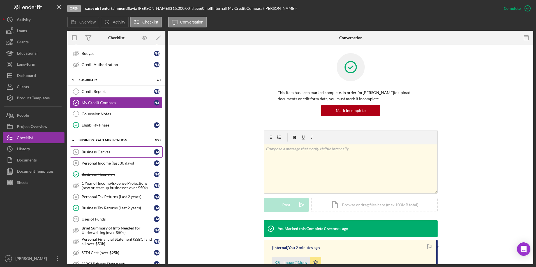
click at [98, 149] on link "Business Canvas 5 Business Canvas f m" at bounding box center [116, 152] width 92 height 11
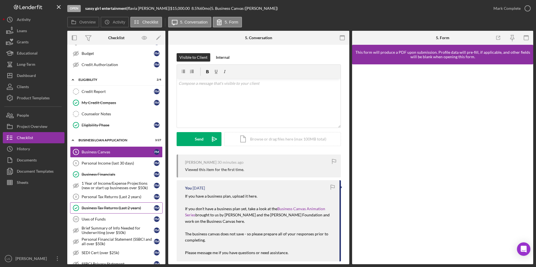
scroll to position [168, 0]
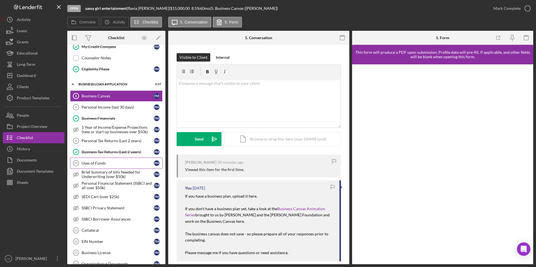
click at [103, 163] on div "Uses of Funds" at bounding box center [118, 163] width 72 height 4
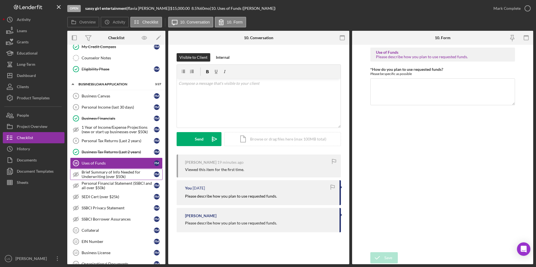
scroll to position [224, 0]
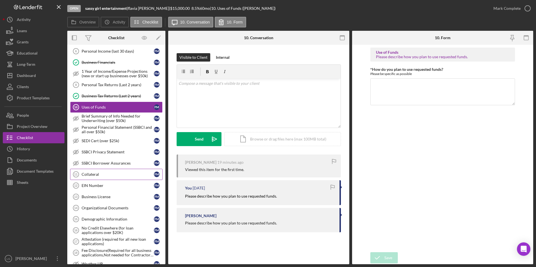
click at [119, 173] on div "Collateral" at bounding box center [118, 174] width 72 height 4
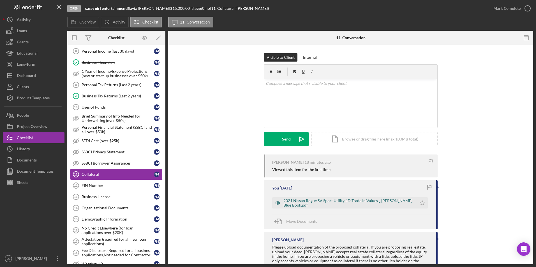
click at [301, 204] on div "2021 Nissan Rogue SV Sport Utility 4D Trade In Values _ Kelley Blue Book.pdf" at bounding box center [348, 203] width 130 height 9
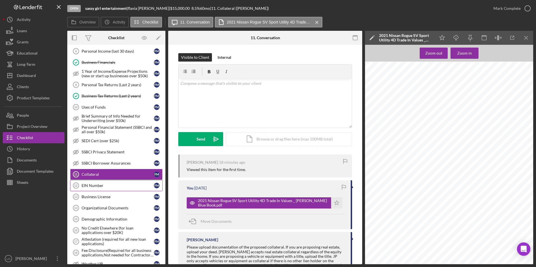
click at [118, 187] on div "EIN Number" at bounding box center [118, 186] width 72 height 4
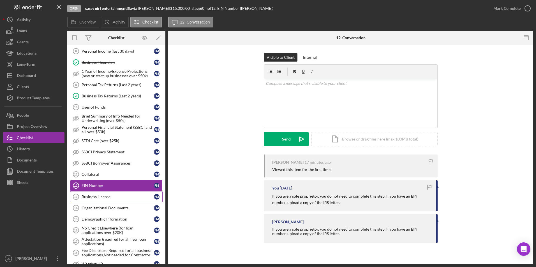
click at [108, 197] on div "Business License" at bounding box center [118, 197] width 72 height 4
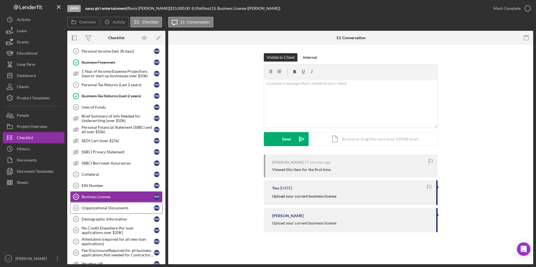
click at [109, 210] on div "Organizational Documents" at bounding box center [118, 208] width 72 height 4
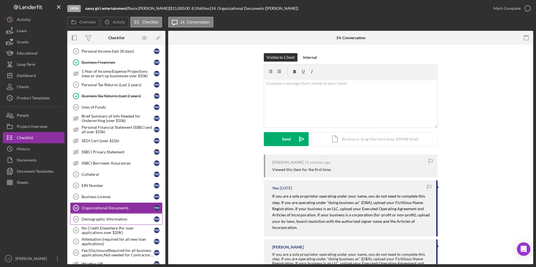
click at [106, 220] on div "Demographic Information" at bounding box center [118, 219] width 72 height 4
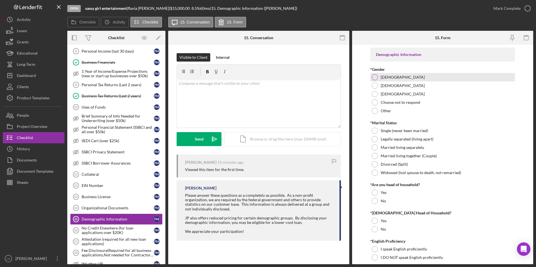
click at [375, 75] on div at bounding box center [375, 77] width 6 height 6
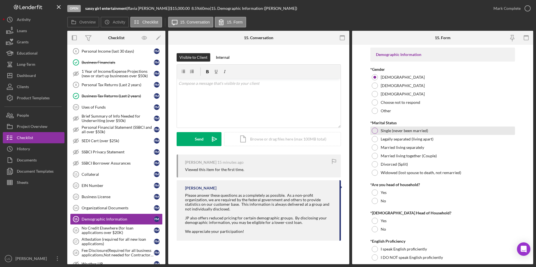
click at [375, 133] on div at bounding box center [375, 131] width 6 height 6
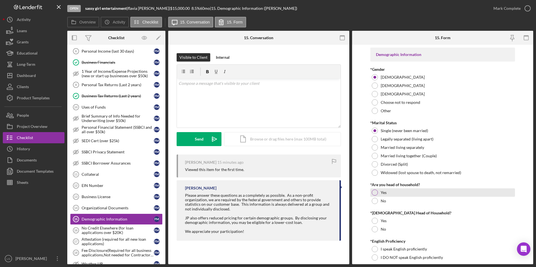
click at [375, 192] on div at bounding box center [375, 193] width 6 height 6
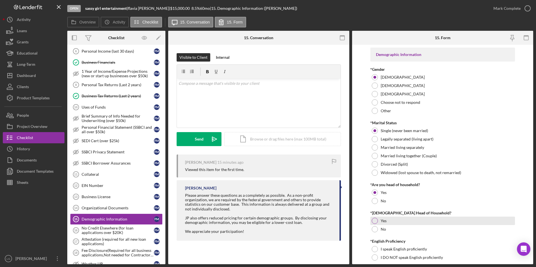
click at [374, 224] on div at bounding box center [375, 221] width 6 height 6
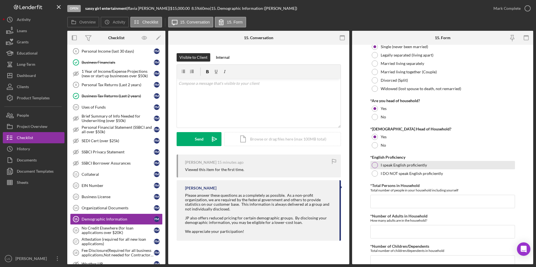
click at [372, 165] on div at bounding box center [375, 165] width 6 height 6
drag, startPoint x: 396, startPoint y: 202, endPoint x: 406, endPoint y: 203, distance: 9.8
click at [397, 203] on input "*Total Persons in Household" at bounding box center [442, 201] width 145 height 13
type input "4"
click at [376, 227] on input "*Number of Adults in Household" at bounding box center [442, 231] width 145 height 13
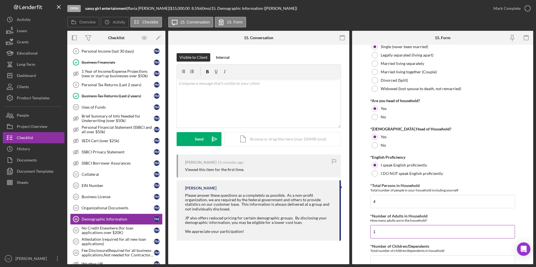
scroll to position [196, 0]
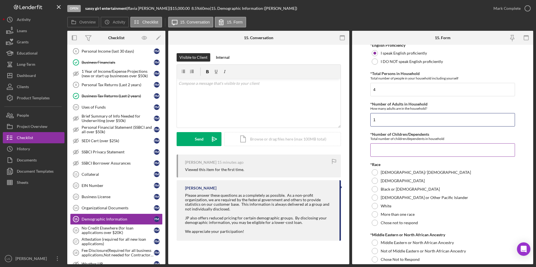
type input "1"
click at [393, 145] on input "*Number of Children/Dependents" at bounding box center [442, 149] width 145 height 13
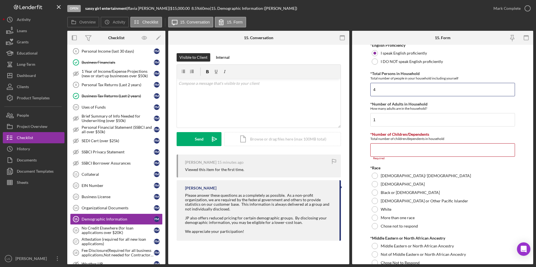
drag, startPoint x: 379, startPoint y: 89, endPoint x: 364, endPoint y: 89, distance: 14.9
click at [364, 89] on form "Demographic Information *Gender Female Male Nonbinary Choose not to respond Oth…" at bounding box center [442, 155] width 181 height 220
type input "5"
click at [378, 155] on input "*Number of Children/Dependents" at bounding box center [442, 149] width 145 height 13
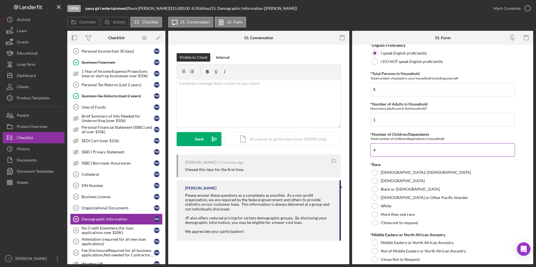
scroll to position [280, 0]
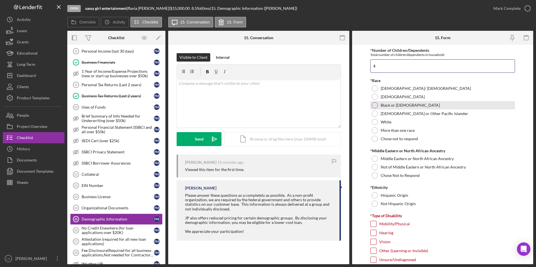
type input "4"
click at [378, 105] on div "Black or African American" at bounding box center [442, 105] width 145 height 8
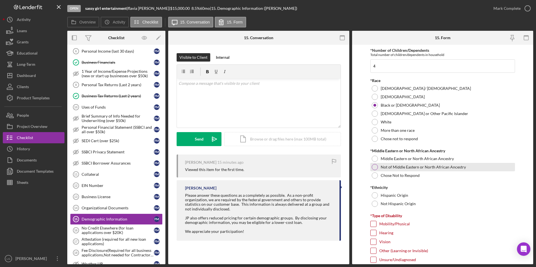
click at [373, 165] on div at bounding box center [375, 167] width 6 height 6
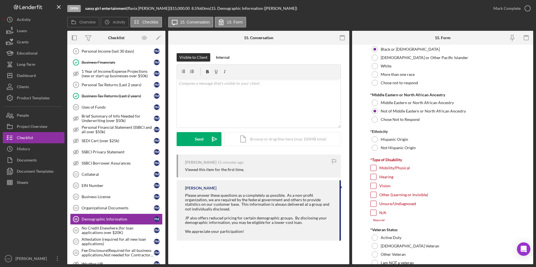
drag, startPoint x: 376, startPoint y: 145, endPoint x: 377, endPoint y: 152, distance: 7.6
click at [376, 145] on div "Not Hispanic Origin" at bounding box center [442, 148] width 145 height 8
click at [373, 213] on input "N/A" at bounding box center [373, 213] width 6 height 6
checkbox input "true"
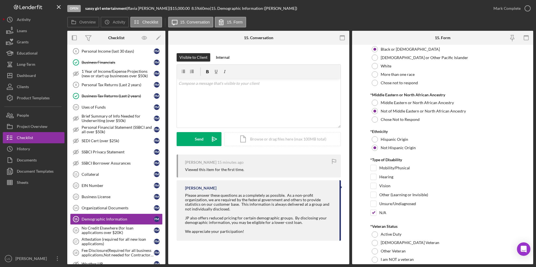
scroll to position [420, 0]
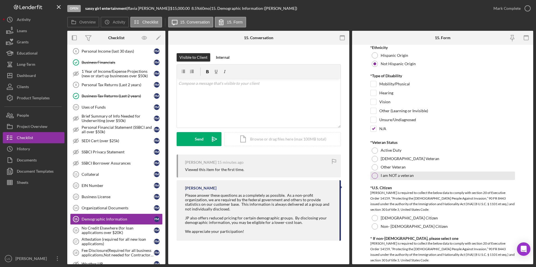
click at [375, 176] on div at bounding box center [375, 176] width 6 height 6
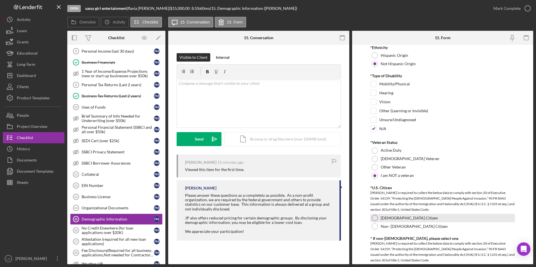
click at [372, 215] on div "US Citizen" at bounding box center [442, 218] width 145 height 8
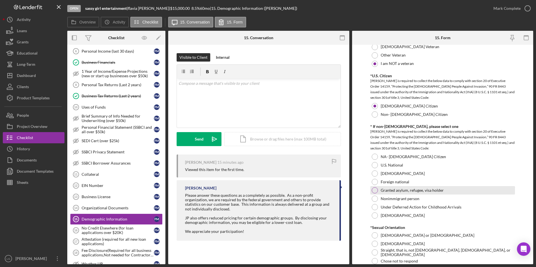
drag, startPoint x: 373, startPoint y: 157, endPoint x: 414, endPoint y: 191, distance: 53.3
click at [373, 157] on div at bounding box center [375, 157] width 6 height 6
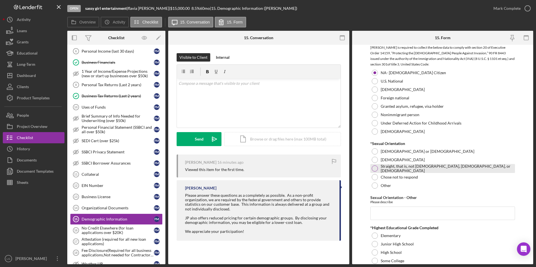
click at [375, 168] on div at bounding box center [375, 169] width 6 height 6
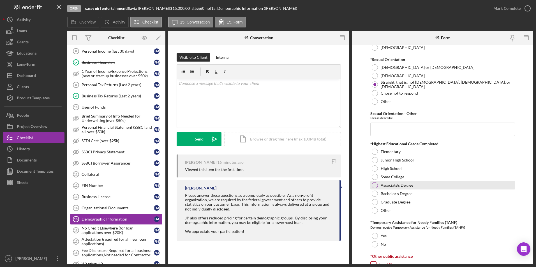
click at [374, 183] on div at bounding box center [375, 185] width 6 height 6
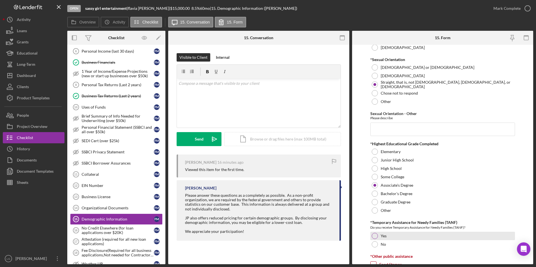
scroll to position [785, 0]
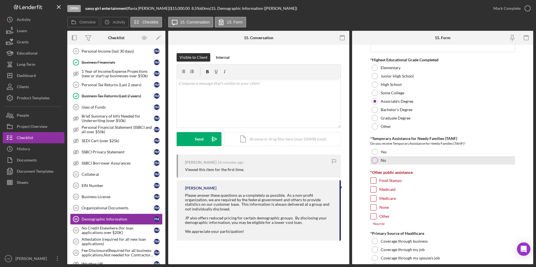
drag, startPoint x: 374, startPoint y: 161, endPoint x: 372, endPoint y: 167, distance: 6.0
click at [373, 163] on div "No" at bounding box center [442, 160] width 145 height 8
drag, startPoint x: 372, startPoint y: 180, endPoint x: 373, endPoint y: 188, distance: 8.2
click at [372, 180] on input "Food Stamps" at bounding box center [373, 181] width 6 height 6
checkbox input "true"
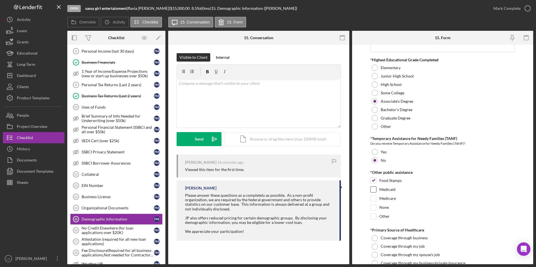
click at [373, 190] on input "Medicaid" at bounding box center [373, 190] width 6 height 6
checkbox input "true"
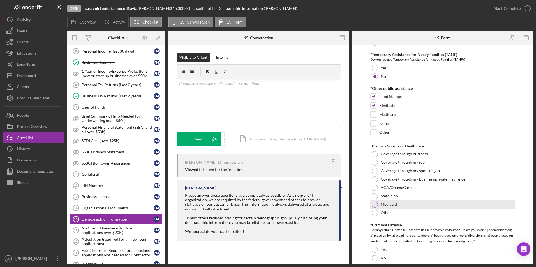
click at [373, 202] on div at bounding box center [375, 205] width 6 height 6
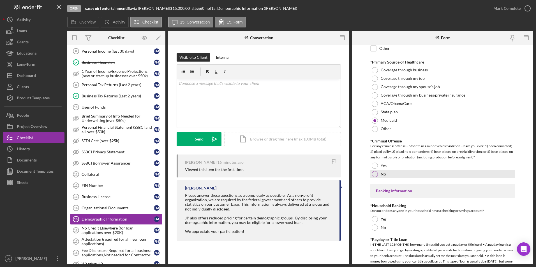
click at [377, 173] on div at bounding box center [375, 174] width 6 height 6
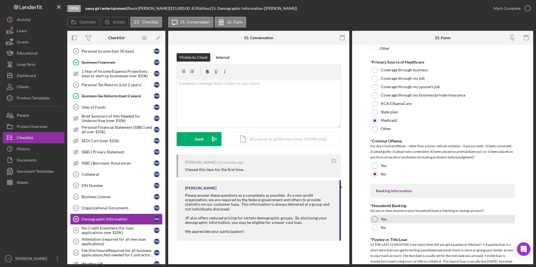
click at [374, 219] on div at bounding box center [375, 219] width 6 height 6
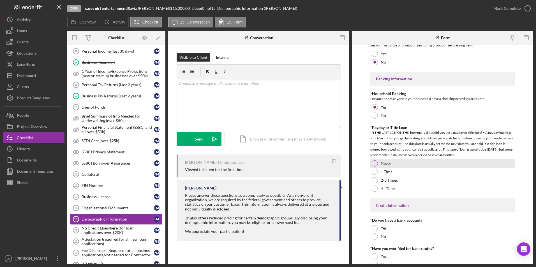
click at [373, 161] on div at bounding box center [375, 164] width 6 height 6
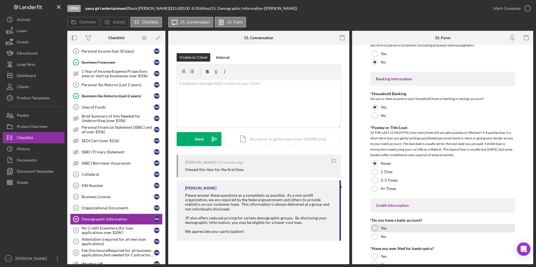
click at [373, 228] on div at bounding box center [375, 228] width 6 height 6
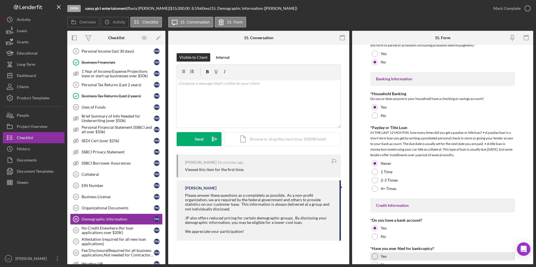
scroll to position [1089, 0]
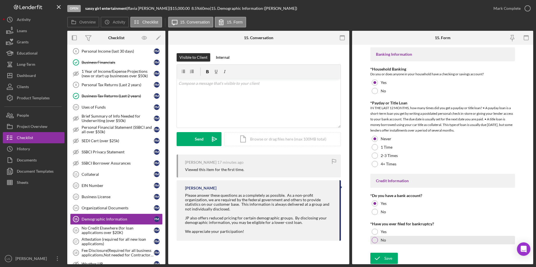
click at [374, 242] on div at bounding box center [375, 240] width 6 height 6
click at [377, 257] on icon "submit" at bounding box center [377, 259] width 14 height 14
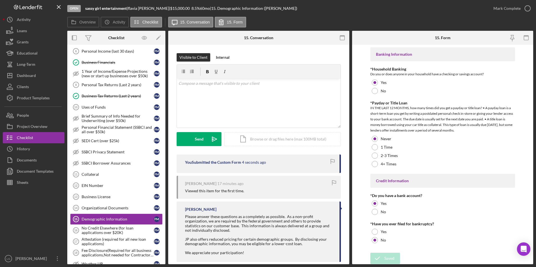
click at [510, 10] on div "Mark Complete" at bounding box center [506, 8] width 27 height 11
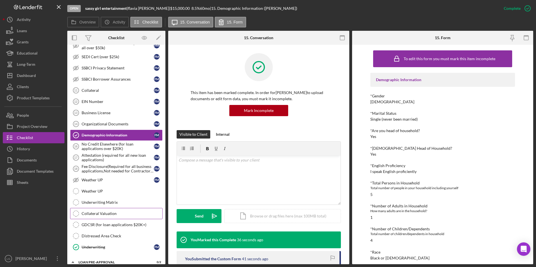
scroll to position [364, 0]
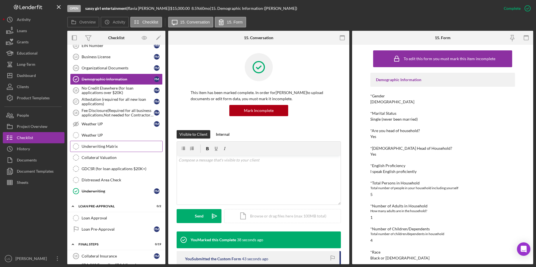
click at [128, 147] on div "Underwriting Matrix" at bounding box center [122, 146] width 81 height 4
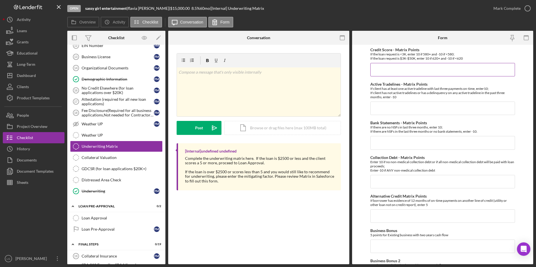
click at [406, 71] on input "Credit Score - Matrix Points" at bounding box center [442, 69] width 145 height 13
type input "1"
click at [413, 69] on input "1" at bounding box center [442, 69] width 145 height 13
click at [420, 71] on input "Credit Score - Matrix Points" at bounding box center [442, 69] width 145 height 13
click at [395, 69] on input "Credit Score - Matrix Points" at bounding box center [442, 69] width 145 height 13
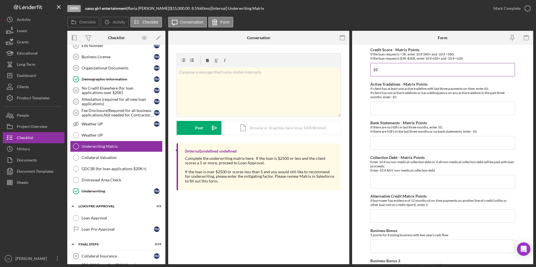
type input "10"
type input "-10"
type input "0"
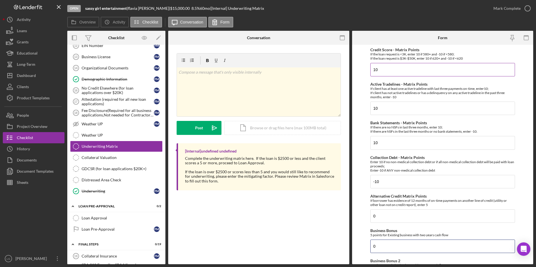
type input "0"
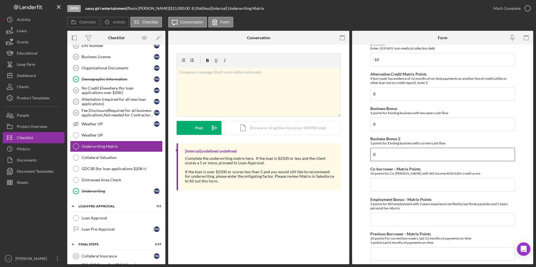
type input "0"
type input "5"
click at [388, 255] on input "Previous Borrower - Matrix Points" at bounding box center [442, 253] width 145 height 13
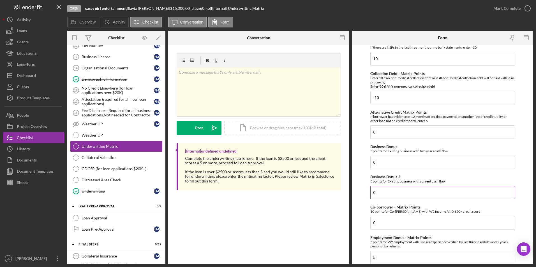
scroll to position [168, 0]
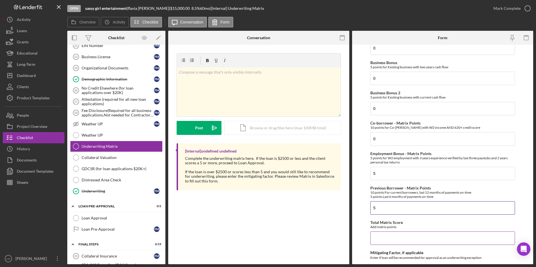
type input "5"
click at [382, 240] on input "Total Matrix Score" at bounding box center [442, 238] width 145 height 13
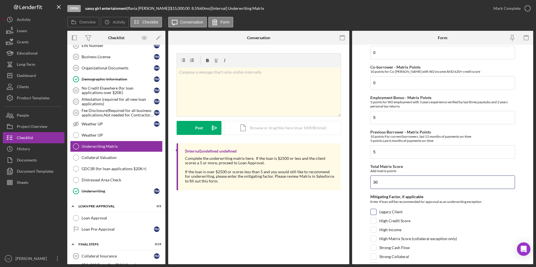
scroll to position [261, 0]
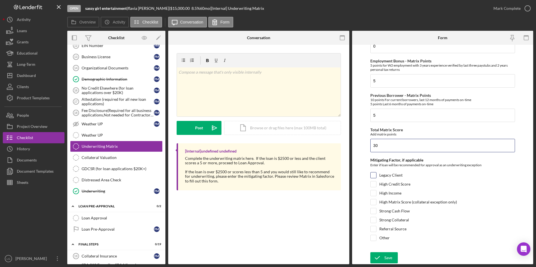
type input "30"
drag, startPoint x: 372, startPoint y: 176, endPoint x: 393, endPoint y: 252, distance: 79.1
click at [372, 176] on input "Legacy Client" at bounding box center [373, 176] width 6 height 6
checkbox input "true"
click at [384, 256] on button "Save" at bounding box center [383, 257] width 27 height 11
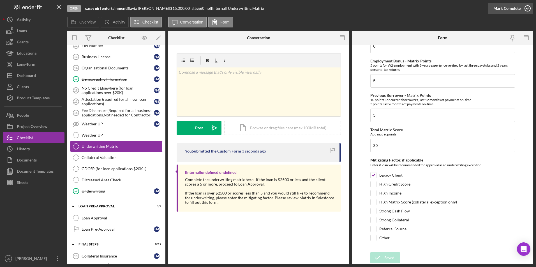
click at [509, 9] on div "Mark Complete" at bounding box center [506, 8] width 27 height 11
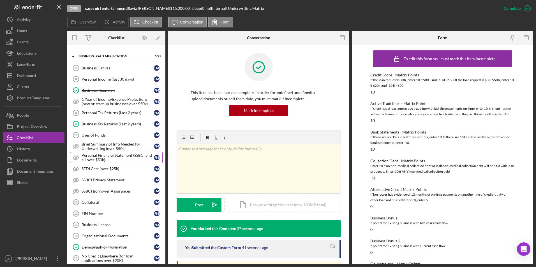
scroll to position [84, 0]
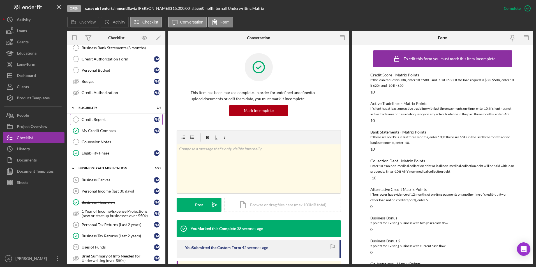
click at [97, 118] on div "Credit Report" at bounding box center [118, 119] width 72 height 4
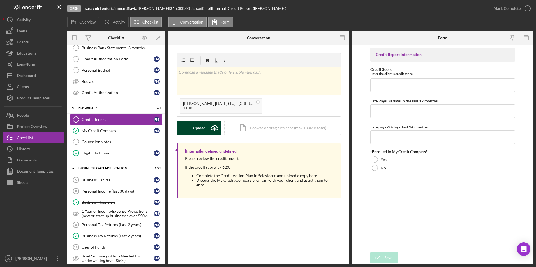
click at [196, 127] on div "Upload" at bounding box center [199, 128] width 13 height 14
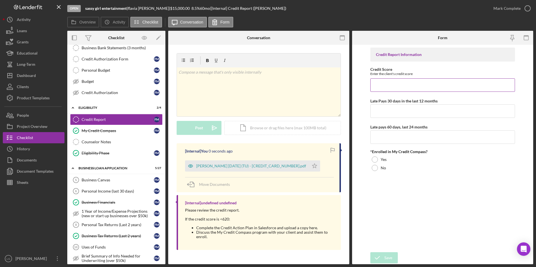
click at [440, 79] on input "Credit Score" at bounding box center [442, 84] width 145 height 13
type input "624"
click at [437, 112] on input "Late Pays 30 days in the last 12 months" at bounding box center [442, 111] width 145 height 13
type input "0"
click at [405, 141] on input "Late pays 60 days, last 24 months" at bounding box center [442, 137] width 145 height 13
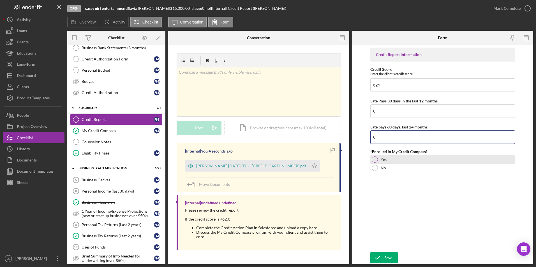
type input "0"
drag, startPoint x: 375, startPoint y: 161, endPoint x: 375, endPoint y: 194, distance: 32.5
click at [375, 162] on div at bounding box center [375, 160] width 6 height 6
click at [386, 257] on div "Save" at bounding box center [388, 257] width 8 height 11
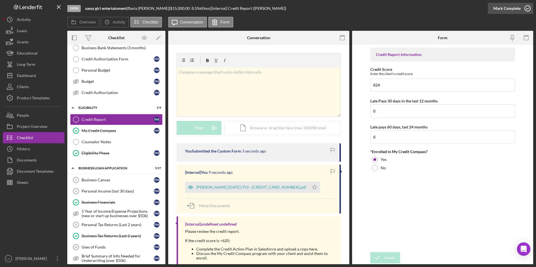
click at [497, 8] on div "Mark Complete" at bounding box center [506, 8] width 27 height 11
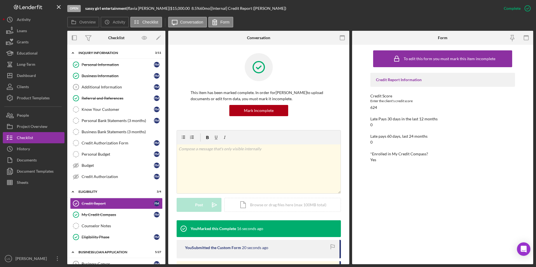
drag, startPoint x: 102, startPoint y: 89, endPoint x: 186, endPoint y: 114, distance: 87.9
click at [102, 89] on div "Additional Information" at bounding box center [118, 87] width 72 height 4
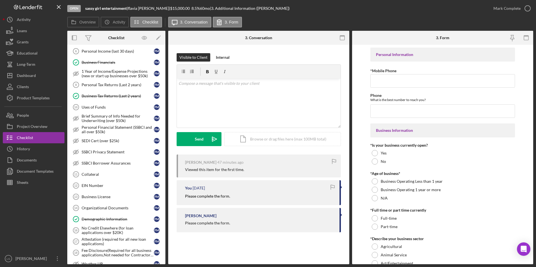
scroll to position [308, 0]
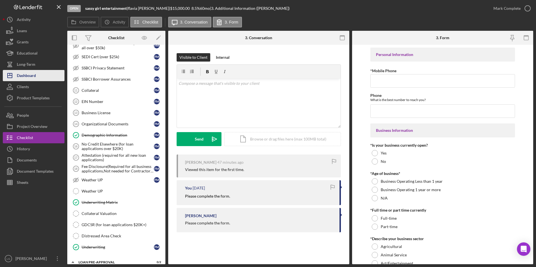
click at [15, 76] on icon "Icon/Dashboard" at bounding box center [10, 76] width 14 height 14
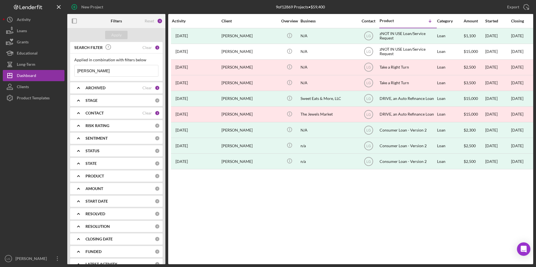
click at [92, 87] on b "ARCHIVED" at bounding box center [95, 88] width 20 height 4
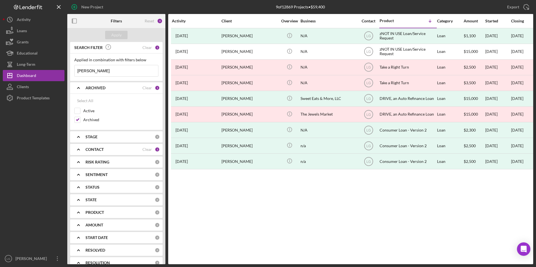
click at [92, 87] on b "ARCHIVED" at bounding box center [95, 88] width 20 height 4
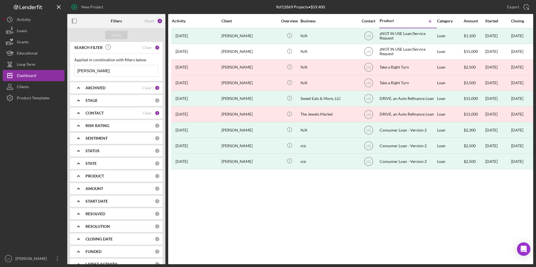
click at [94, 88] on b "ARCHIVED" at bounding box center [95, 88] width 20 height 4
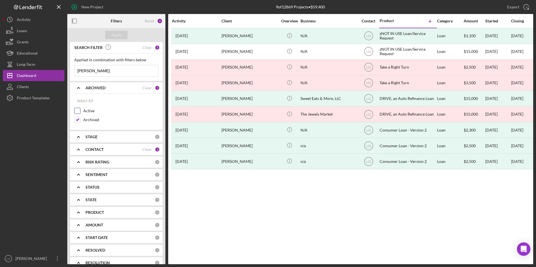
click at [77, 108] on div at bounding box center [77, 111] width 6 height 6
click at [76, 110] on input "Active" at bounding box center [78, 111] width 6 height 6
checkbox input "true"
click at [76, 120] on input "Archived" at bounding box center [78, 120] width 6 height 6
checkbox input "false"
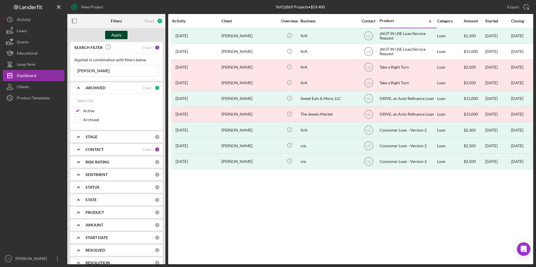
click at [123, 34] on button "Apply" at bounding box center [116, 35] width 22 height 8
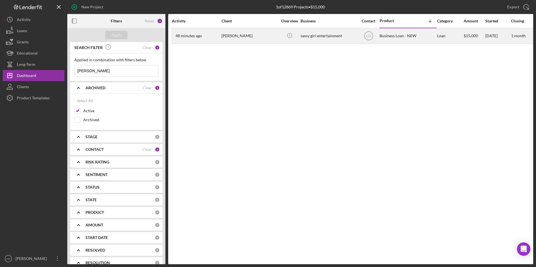
click at [207, 39] on div "48 minutes ago flavia moore" at bounding box center [196, 36] width 49 height 15
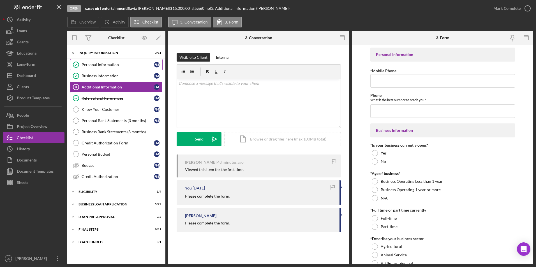
click at [117, 62] on div "Personal Information" at bounding box center [118, 64] width 72 height 4
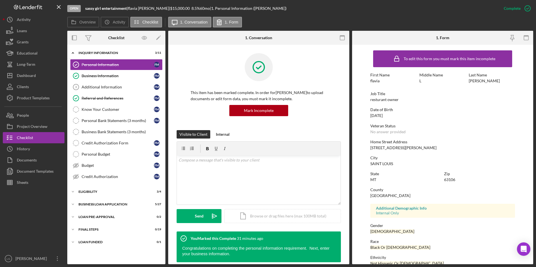
scroll to position [42, 0]
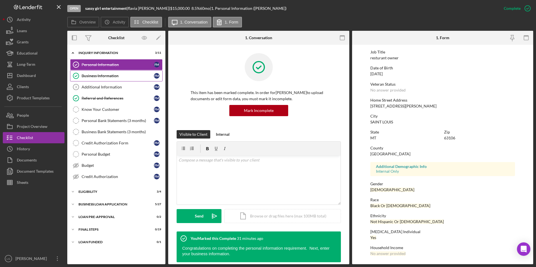
click at [115, 75] on div "Business Information" at bounding box center [118, 76] width 72 height 4
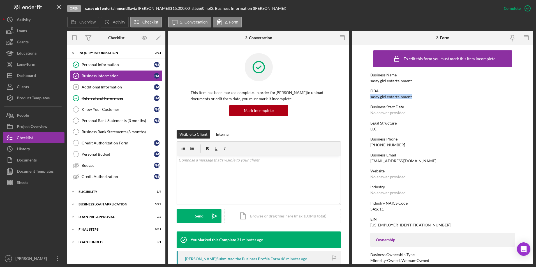
drag, startPoint x: 416, startPoint y: 96, endPoint x: 367, endPoint y: 97, distance: 49.0
click at [367, 97] on form "To edit this form you must mark this item incomplete Business Name sassy girl e…" at bounding box center [442, 155] width 181 height 220
drag, startPoint x: 367, startPoint y: 97, endPoint x: 373, endPoint y: 97, distance: 5.6
copy div "sassy girl entertainment"
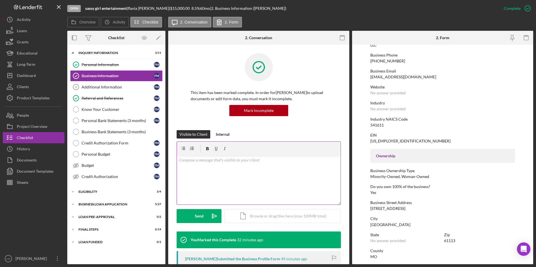
scroll to position [168, 0]
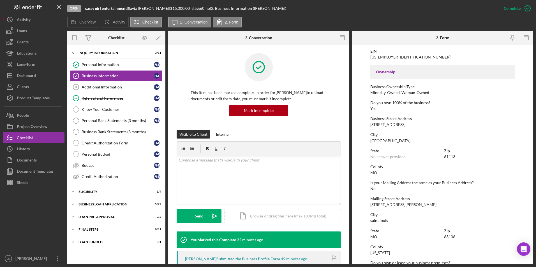
drag, startPoint x: 96, startPoint y: 86, endPoint x: 169, endPoint y: 96, distance: 73.7
click at [96, 86] on div "Additional Information" at bounding box center [118, 87] width 72 height 4
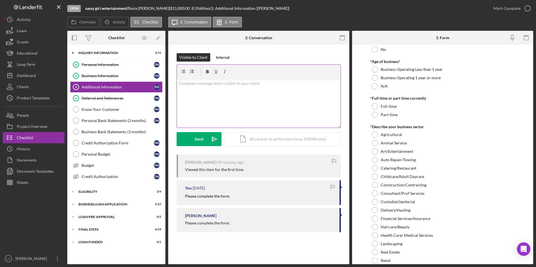
scroll to position [84, 0]
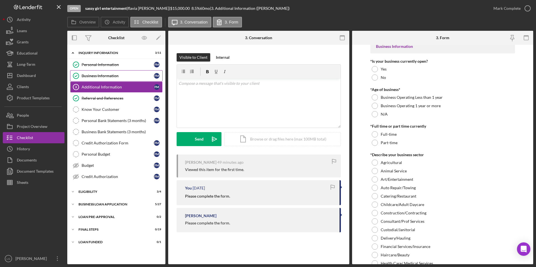
click at [120, 76] on div "Business Information" at bounding box center [118, 76] width 72 height 4
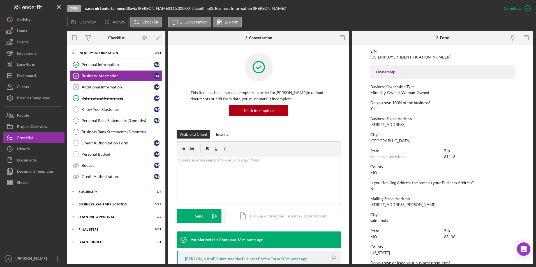
scroll to position [252, 0]
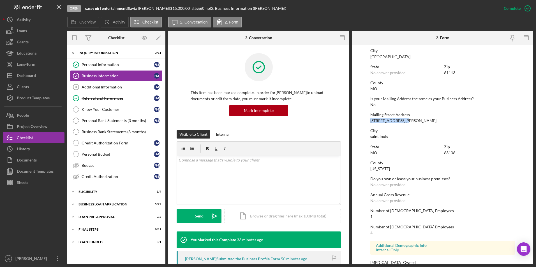
drag, startPoint x: 413, startPoint y: 122, endPoint x: 365, endPoint y: 122, distance: 47.6
click at [365, 122] on form "To edit this form you must mark this item incomplete Business Name sassy girl e…" at bounding box center [442, 155] width 181 height 220
drag, startPoint x: 365, startPoint y: 122, endPoint x: 371, endPoint y: 121, distance: 6.2
copy div "1241 N Leonard Ave"
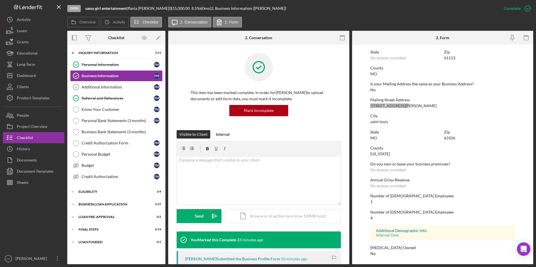
scroll to position [183, 0]
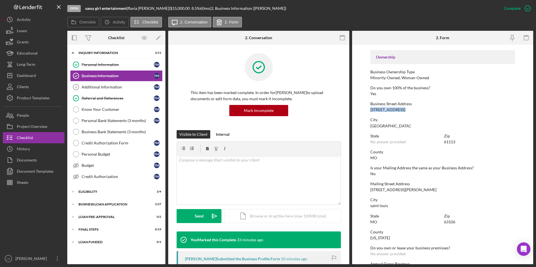
drag, startPoint x: 405, startPoint y: 110, endPoint x: 370, endPoint y: 110, distance: 35.3
click at [370, 110] on div "Business Street Address 5075 Cabanne ave" at bounding box center [442, 107] width 145 height 10
drag, startPoint x: 370, startPoint y: 110, endPoint x: 376, endPoint y: 110, distance: 5.9
copy div "5075 Cabanne ave"
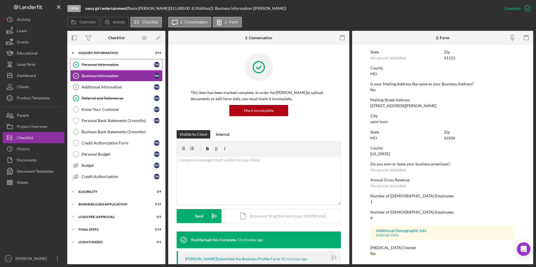
click at [104, 63] on div "Personal Information" at bounding box center [118, 64] width 72 height 4
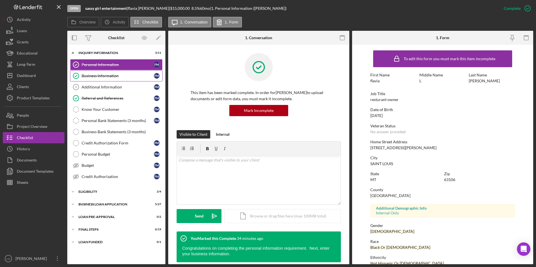
click at [118, 77] on div "Business Information" at bounding box center [118, 76] width 72 height 4
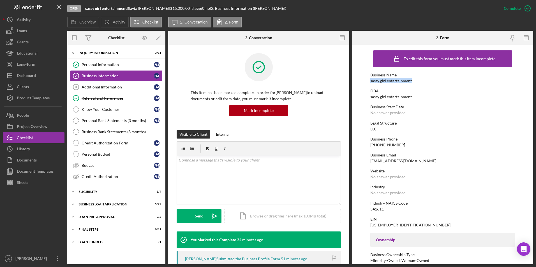
drag, startPoint x: 413, startPoint y: 80, endPoint x: 367, endPoint y: 83, distance: 46.3
click at [367, 83] on form "To edit this form you must mark this item incomplete Business Name sassy girl e…" at bounding box center [442, 155] width 181 height 220
drag, startPoint x: 367, startPoint y: 83, endPoint x: 375, endPoint y: 82, distance: 8.1
copy div "sassy girl entertainment"
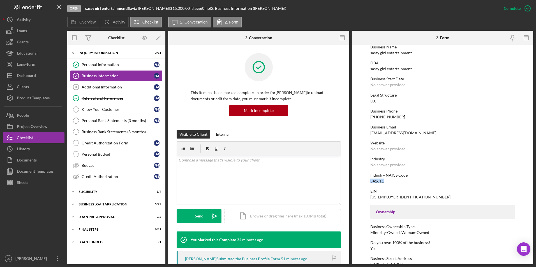
drag, startPoint x: 390, startPoint y: 178, endPoint x: 364, endPoint y: 182, distance: 26.9
click at [364, 182] on form "To edit this form you must mark this item incomplete Business Name sassy girl e…" at bounding box center [442, 155] width 181 height 220
drag, startPoint x: 364, startPoint y: 182, endPoint x: 372, endPoint y: 181, distance: 8.2
copy div "541611"
drag, startPoint x: 394, startPoint y: 196, endPoint x: 368, endPoint y: 197, distance: 25.8
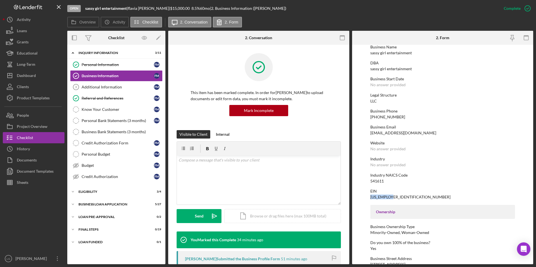
click at [368, 197] on form "To edit this form you must mark this item incomplete Business Name sassy girl e…" at bounding box center [442, 155] width 181 height 220
drag, startPoint x: 368, startPoint y: 197, endPoint x: 376, endPoint y: 197, distance: 7.6
copy div "92-2088395"
drag, startPoint x: 402, startPoint y: 115, endPoint x: 363, endPoint y: 115, distance: 38.7
click at [363, 115] on form "To edit this form you must mark this item incomplete Business Name sassy girl e…" at bounding box center [442, 155] width 181 height 220
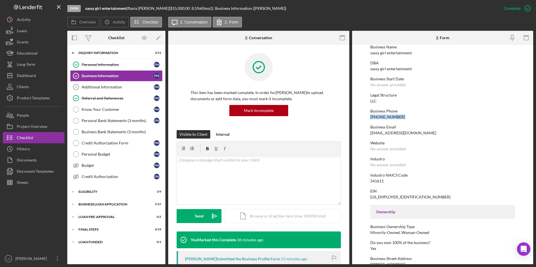
drag, startPoint x: 363, startPoint y: 115, endPoint x: 373, endPoint y: 117, distance: 10.5
copy div "(314) 348-8303"
drag, startPoint x: 89, startPoint y: 86, endPoint x: 161, endPoint y: 101, distance: 73.6
click at [89, 86] on div "Additional Information" at bounding box center [118, 87] width 72 height 4
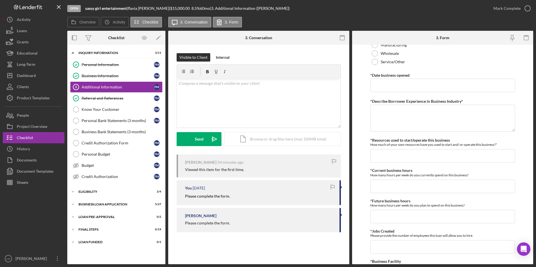
scroll to position [448, 0]
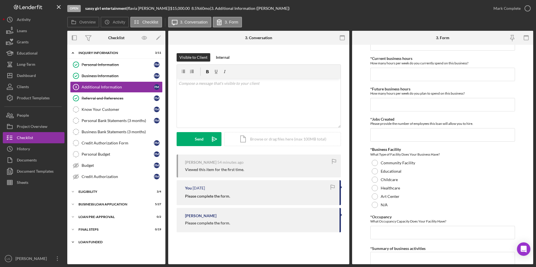
click at [83, 245] on div "Icon/Expander LOAN FUNDED 0 / 1" at bounding box center [116, 242] width 98 height 11
click at [84, 231] on div "FINAL STEPS" at bounding box center [118, 229] width 80 height 3
click at [84, 218] on div "LOAN PRE-APPROVAL" at bounding box center [118, 216] width 80 height 3
drag, startPoint x: 83, startPoint y: 206, endPoint x: 83, endPoint y: 196, distance: 9.8
click at [83, 205] on div "BUSINESS LOAN APPLICATION" at bounding box center [112, 204] width 69 height 3
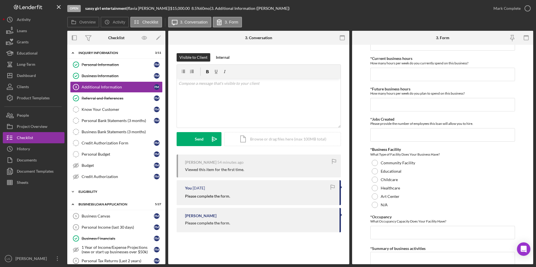
click at [83, 195] on div "Icon/Expander ELIGIBILITY 3 / 4" at bounding box center [116, 191] width 98 height 11
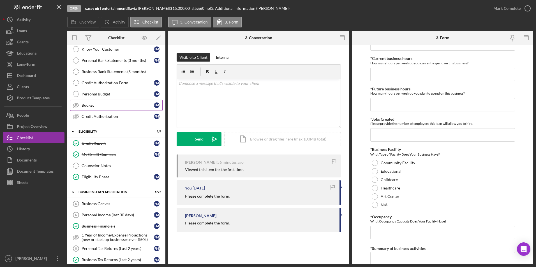
scroll to position [0, 0]
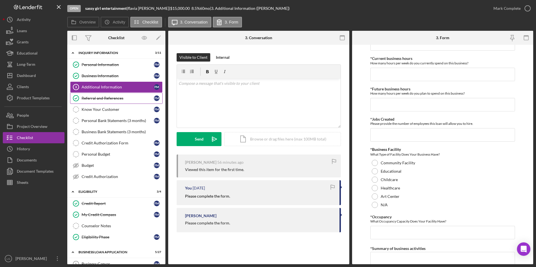
click at [99, 97] on div "Referral and References" at bounding box center [118, 98] width 72 height 4
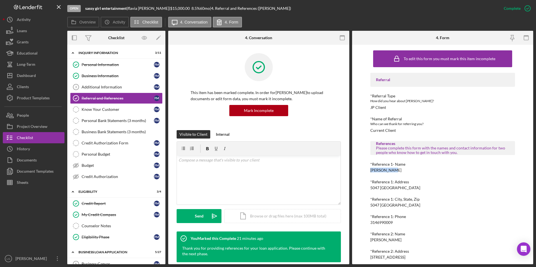
drag, startPoint x: 395, startPoint y: 171, endPoint x: 359, endPoint y: 170, distance: 35.0
click at [359, 170] on div "To edit this form you must mark this item incomplete Referral *Referral Type Ho…" at bounding box center [442, 155] width 181 height 220
drag, startPoint x: 359, startPoint y: 170, endPoint x: 370, endPoint y: 170, distance: 10.4
copy div "joclyn neal"
drag, startPoint x: 396, startPoint y: 222, endPoint x: 368, endPoint y: 224, distance: 28.7
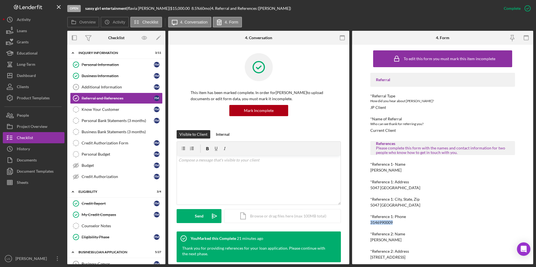
click at [368, 224] on div "To edit this form you must mark this item incomplete Referral *Referral Type Ho…" at bounding box center [442, 155] width 181 height 220
drag, startPoint x: 368, startPoint y: 224, endPoint x: 377, endPoint y: 224, distance: 9.8
copy div "3146990009"
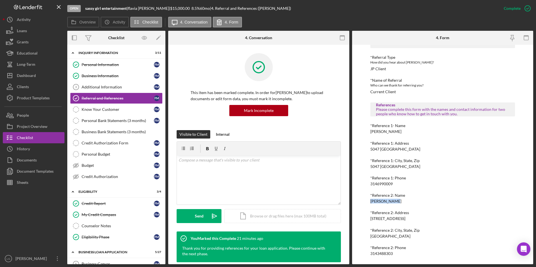
drag, startPoint x: 382, startPoint y: 201, endPoint x: 368, endPoint y: 201, distance: 14.0
click at [368, 201] on div "To edit this form you must mark this item incomplete Referral *Referral Type Ho…" at bounding box center [442, 155] width 181 height 220
drag, startPoint x: 368, startPoint y: 201, endPoint x: 376, endPoint y: 201, distance: 8.1
drag, startPoint x: 393, startPoint y: 254, endPoint x: 368, endPoint y: 256, distance: 25.6
click at [368, 256] on div "To edit this form you must mark this item incomplete Referral *Referral Type Ho…" at bounding box center [442, 155] width 181 height 220
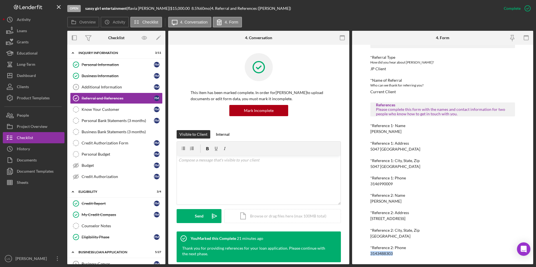
drag, startPoint x: 368, startPoint y: 256, endPoint x: 377, endPoint y: 255, distance: 8.7
click at [22, 77] on div "Dashboard" at bounding box center [26, 76] width 19 height 13
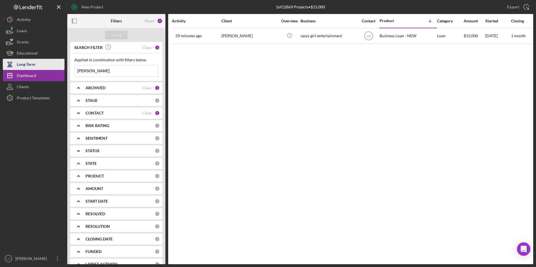
drag, startPoint x: 67, startPoint y: 70, endPoint x: 37, endPoint y: 69, distance: 30.3
click at [37, 69] on div "New Project 1 of 12869 Projects • $15,000 moore Export Icon/Export Filters Rese…" at bounding box center [268, 132] width 530 height 265
click at [122, 34] on button "Apply" at bounding box center [116, 35] width 22 height 8
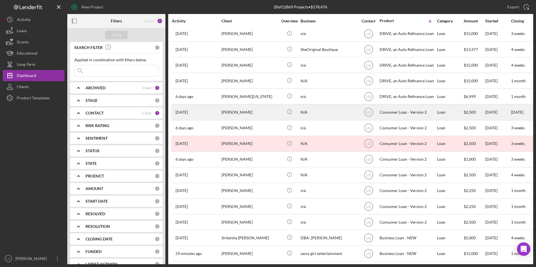
scroll to position [85, 0]
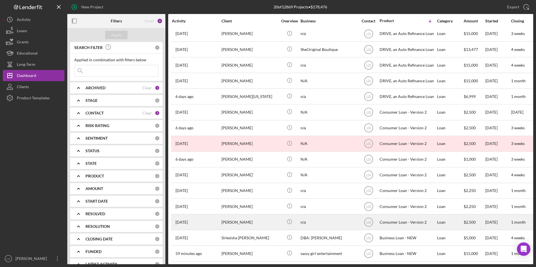
click at [230, 221] on div "Sharlene Hill" at bounding box center [249, 222] width 56 height 15
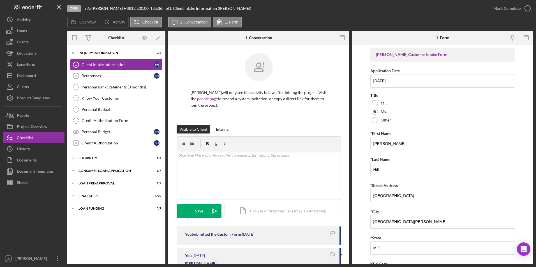
drag, startPoint x: 80, startPoint y: 207, endPoint x: 81, endPoint y: 203, distance: 4.3
click at [80, 207] on div "Loan Funding" at bounding box center [112, 208] width 69 height 3
click at [83, 196] on div "FINAL STEPS" at bounding box center [118, 195] width 80 height 3
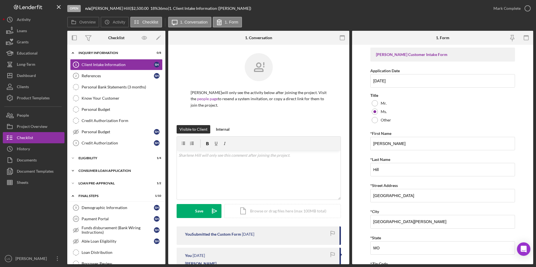
drag, startPoint x: 88, startPoint y: 182, endPoint x: 90, endPoint y: 168, distance: 14.5
click at [88, 182] on div "Loan Pre-Approval" at bounding box center [112, 183] width 69 height 3
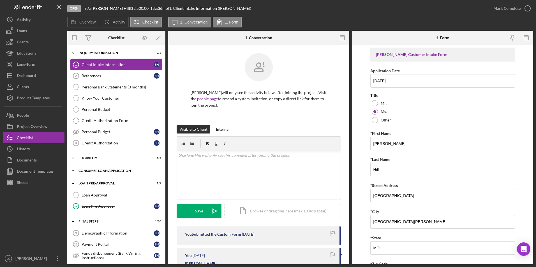
click at [90, 168] on div "Icon/Expander Consumer Loan Application 1 / 9" at bounding box center [116, 170] width 98 height 11
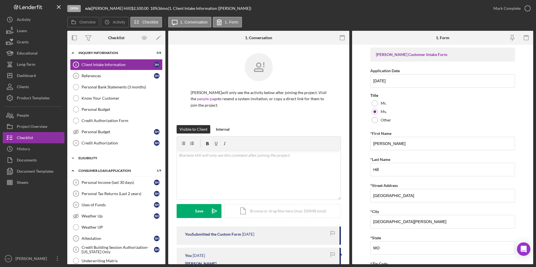
click at [90, 155] on div "Icon/Expander Eligibility 1 / 4" at bounding box center [116, 158] width 98 height 11
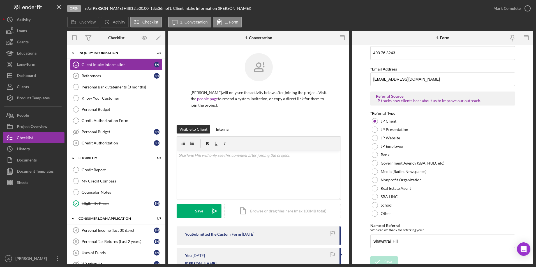
scroll to position [368, 0]
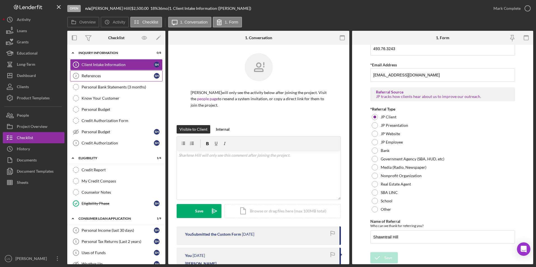
click at [93, 74] on div "References" at bounding box center [118, 76] width 72 height 4
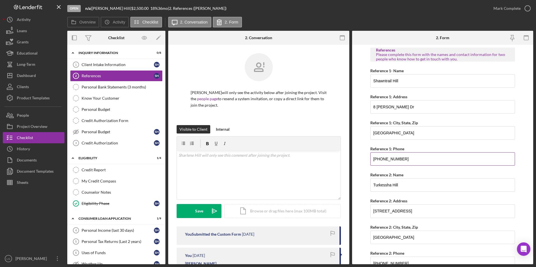
scroll to position [26, 0]
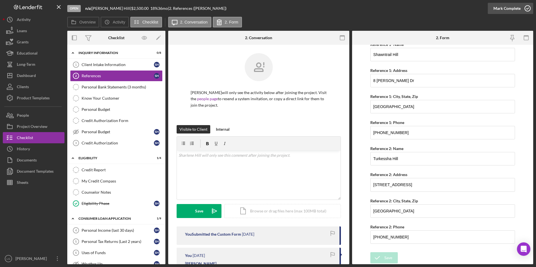
click at [515, 3] on div "Mark Complete" at bounding box center [506, 8] width 27 height 11
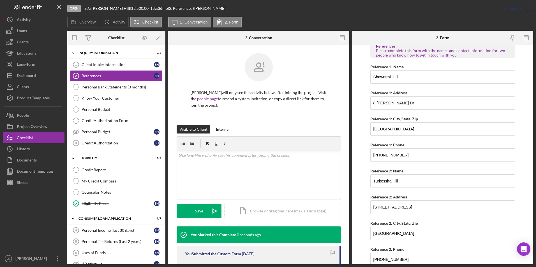
scroll to position [49, 0]
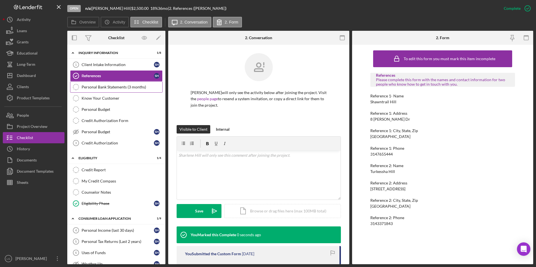
click at [100, 84] on link "Personal Bank Statements (3 months) Personal Bank Statements (3 months)" at bounding box center [116, 87] width 92 height 11
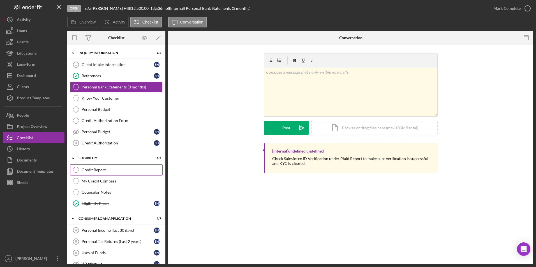
click at [83, 169] on div "Credit Report" at bounding box center [122, 170] width 81 height 4
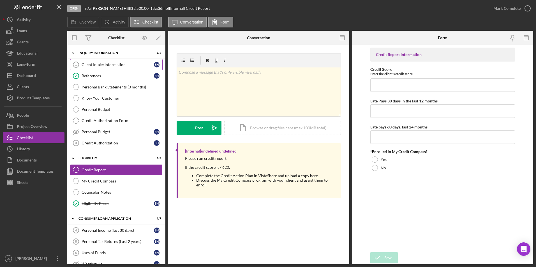
drag, startPoint x: 113, startPoint y: 68, endPoint x: 126, endPoint y: 70, distance: 13.9
click at [113, 68] on link "Client Intake Information 1 Client Intake Information S H" at bounding box center [116, 64] width 92 height 11
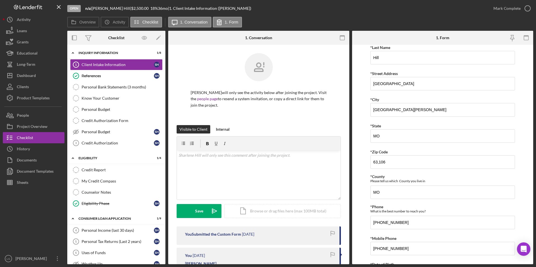
scroll to position [196, 0]
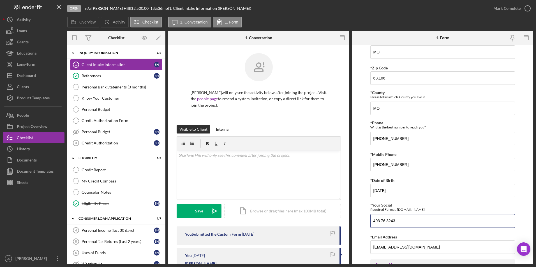
drag, startPoint x: 403, startPoint y: 220, endPoint x: 370, endPoint y: 218, distance: 33.9
click at [361, 218] on form "Justine PETERSEN Customer Intake Form Application Date 08/15/2025 Title Mr. Ms.…" at bounding box center [442, 155] width 181 height 220
drag, startPoint x: 402, startPoint y: 193, endPoint x: 380, endPoint y: 189, distance: 22.8
click at [366, 188] on form "Justine PETERSEN Customer Intake Form Application Date 08/15/2025 Title Mr. Ms.…" at bounding box center [442, 155] width 181 height 220
drag, startPoint x: 86, startPoint y: 170, endPoint x: 122, endPoint y: 161, distance: 36.3
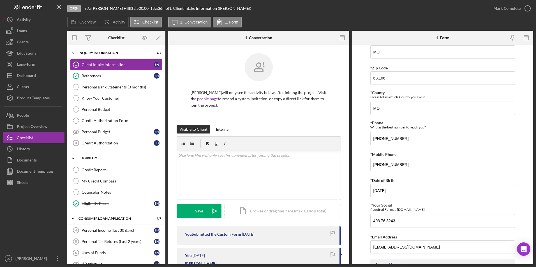
click at [86, 170] on div "Credit Report" at bounding box center [122, 170] width 81 height 4
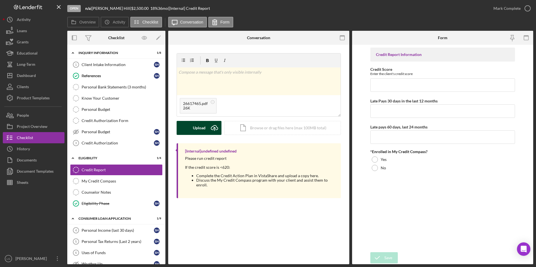
click at [193, 123] on div "Upload" at bounding box center [199, 128] width 13 height 14
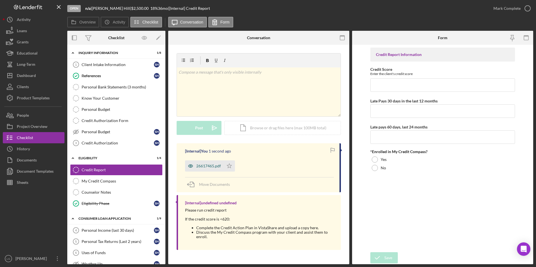
click at [210, 167] on div "26617465.pdf" at bounding box center [208, 166] width 25 height 4
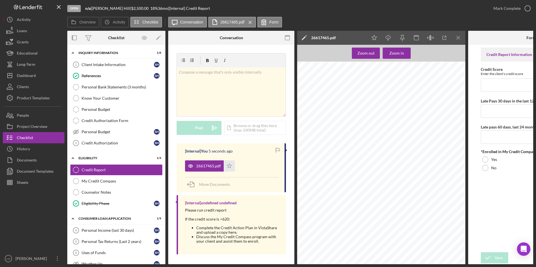
scroll to position [0, 8]
click at [505, 88] on input "Credit Score" at bounding box center [531, 84] width 101 height 13
type input "612"
click at [497, 116] on input "Late Pays 30 days in the last 12 months" at bounding box center [531, 111] width 101 height 13
type input "0"
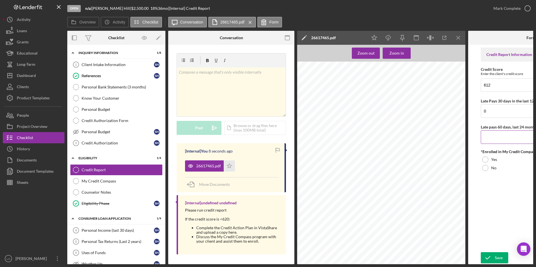
drag, startPoint x: 500, startPoint y: 136, endPoint x: 497, endPoint y: 141, distance: 5.4
click at [499, 137] on input "Late pays 60 days, last 24 months" at bounding box center [531, 137] width 101 height 13
type input "0"
click at [483, 168] on div at bounding box center [485, 168] width 6 height 6
click at [488, 261] on icon "submit" at bounding box center [488, 258] width 14 height 14
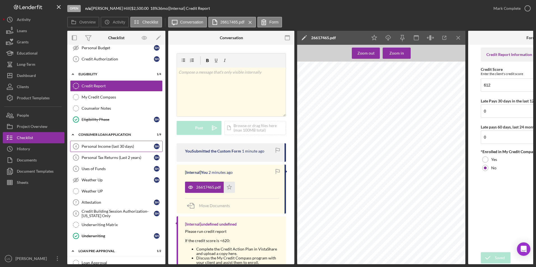
scroll to position [140, 0]
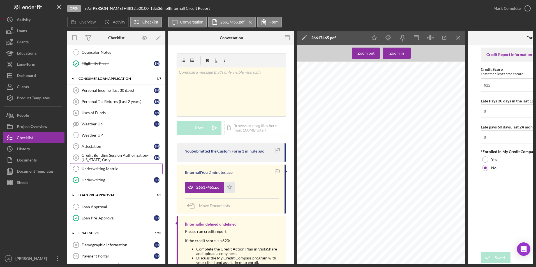
click at [125, 168] on div "Underwriting Matrix" at bounding box center [122, 169] width 81 height 4
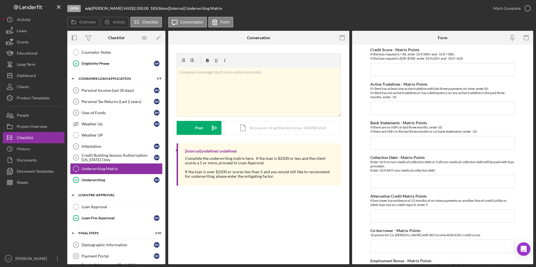
scroll to position [224, 0]
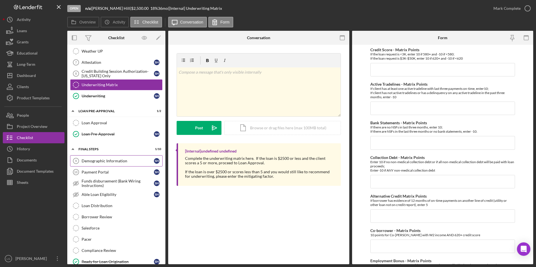
click at [110, 161] on div "Demographic Information" at bounding box center [118, 161] width 72 height 4
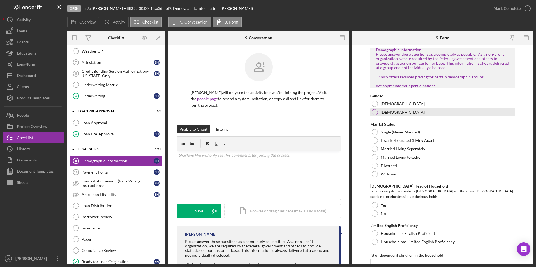
click at [376, 115] on div at bounding box center [375, 112] width 6 height 6
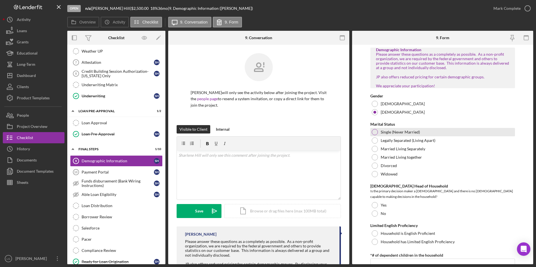
click at [372, 135] on div at bounding box center [375, 132] width 6 height 6
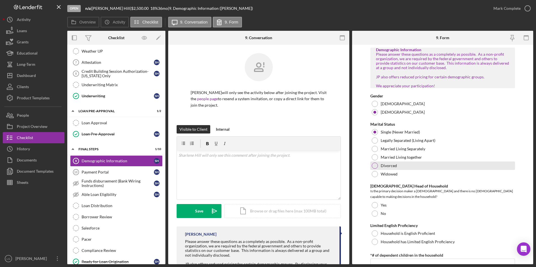
scroll to position [84, 0]
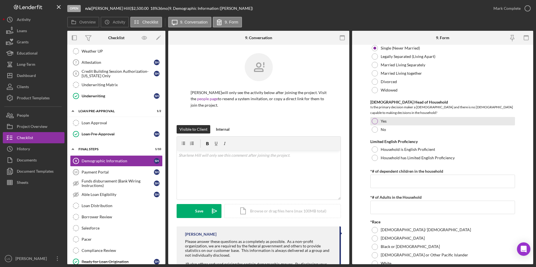
click at [375, 124] on div at bounding box center [375, 121] width 6 height 6
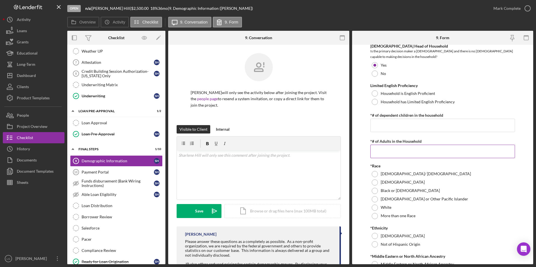
scroll to position [168, 0]
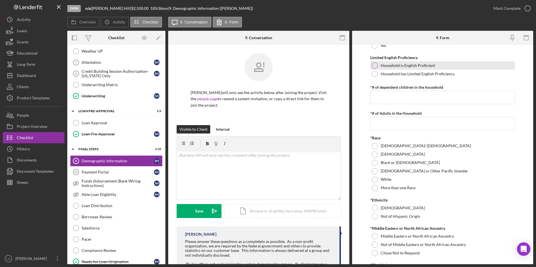
drag, startPoint x: 375, startPoint y: 70, endPoint x: 373, endPoint y: 73, distance: 3.5
click at [375, 69] on div at bounding box center [375, 65] width 6 height 6
click at [377, 102] on input "*# of dependent children in the household" at bounding box center [442, 97] width 145 height 13
type input "0"
click at [382, 125] on input "*# of Adults in the Household" at bounding box center [442, 123] width 145 height 13
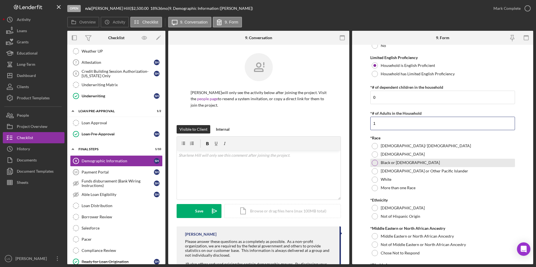
type input "1"
click at [374, 166] on div at bounding box center [375, 163] width 6 height 6
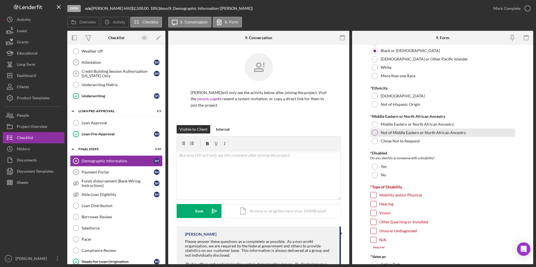
click at [375, 136] on div at bounding box center [375, 133] width 6 height 6
click at [373, 243] on input "N/A" at bounding box center [373, 240] width 6 height 6
checkbox input "true"
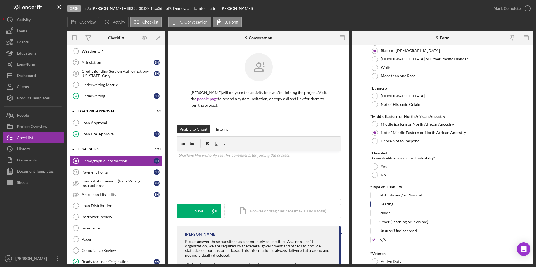
scroll to position [364, 0]
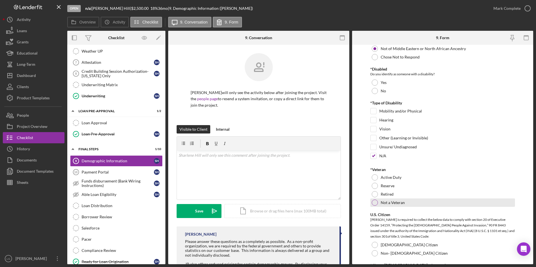
click at [375, 206] on div at bounding box center [375, 203] width 6 height 6
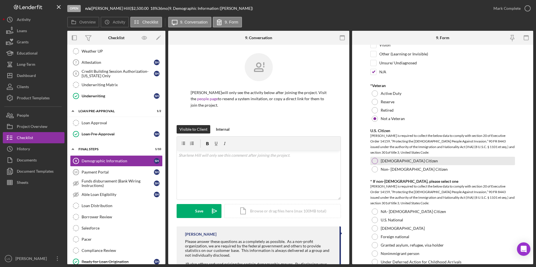
click at [377, 164] on div at bounding box center [375, 161] width 6 height 6
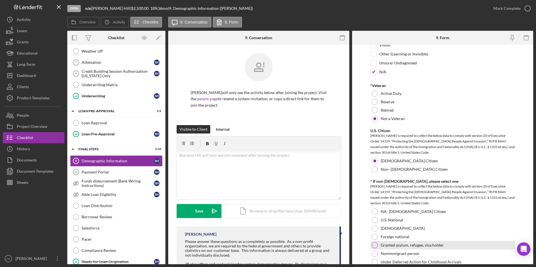
scroll to position [532, 0]
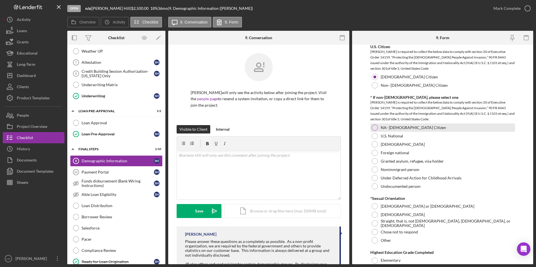
click at [375, 131] on div at bounding box center [375, 128] width 6 height 6
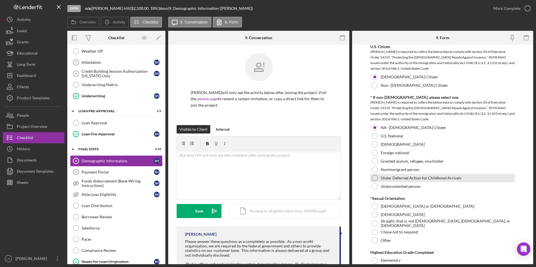
scroll to position [616, 0]
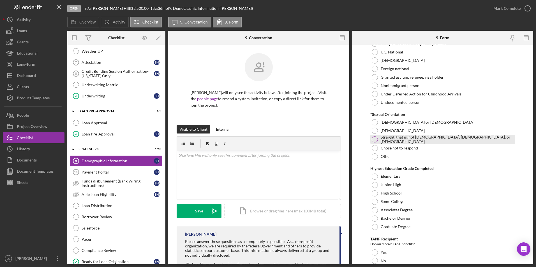
click at [374, 143] on div at bounding box center [375, 139] width 6 height 6
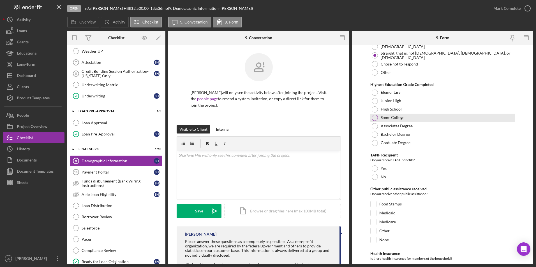
click at [375, 120] on div at bounding box center [375, 118] width 6 height 6
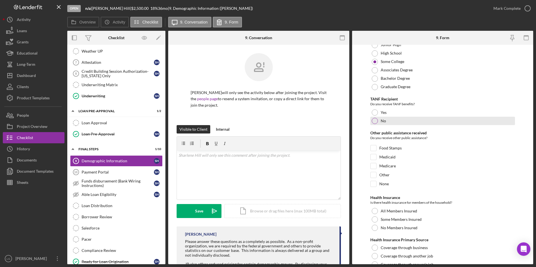
click at [373, 124] on div at bounding box center [375, 121] width 6 height 6
click at [375, 160] on input "Medicaid" at bounding box center [373, 157] width 6 height 6
checkbox input "true"
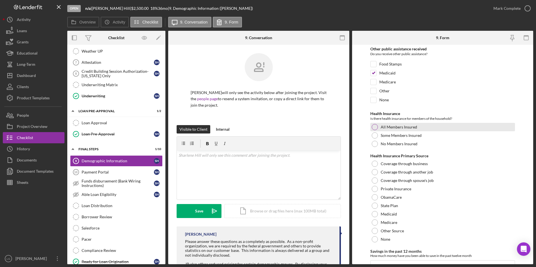
click at [374, 129] on div at bounding box center [375, 127] width 6 height 6
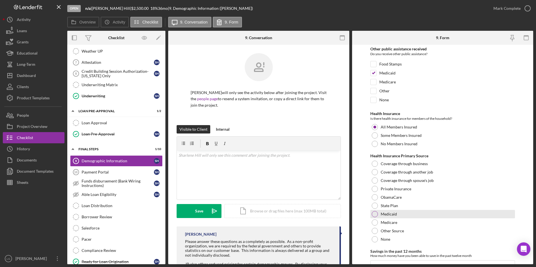
scroll to position [925, 0]
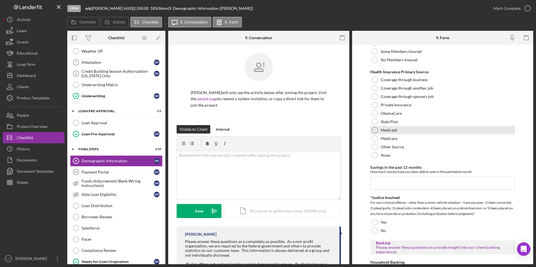
click at [374, 133] on div at bounding box center [375, 130] width 6 height 6
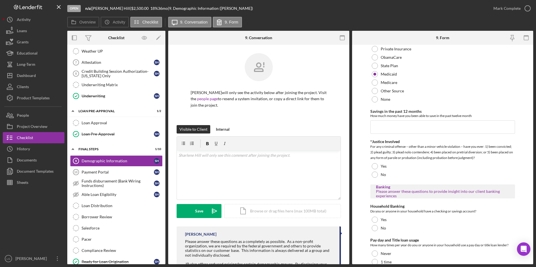
scroll to position [1009, 0]
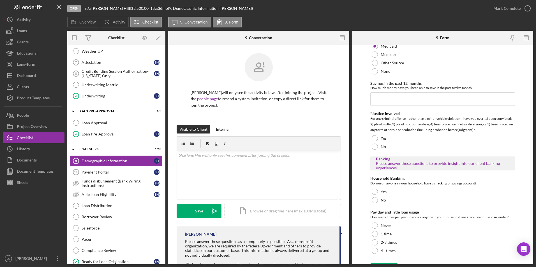
click at [369, 151] on form "Demographic Information Please answer these questions as a completely as possib…" at bounding box center [442, 155] width 181 height 220
click at [376, 150] on div at bounding box center [375, 147] width 6 height 6
click at [374, 194] on div at bounding box center [375, 192] width 6 height 6
click at [375, 229] on div at bounding box center [375, 226] width 6 height 6
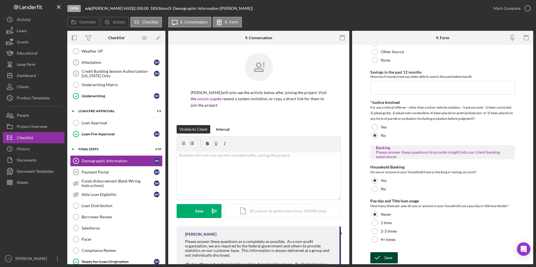
click at [384, 254] on div "Save" at bounding box center [388, 257] width 8 height 11
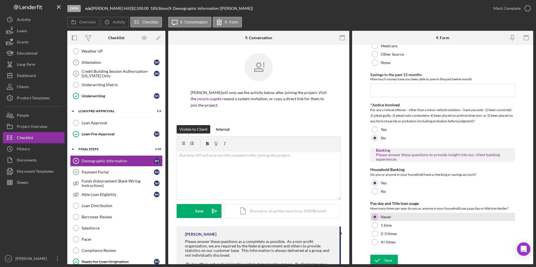
scroll to position [1030, 0]
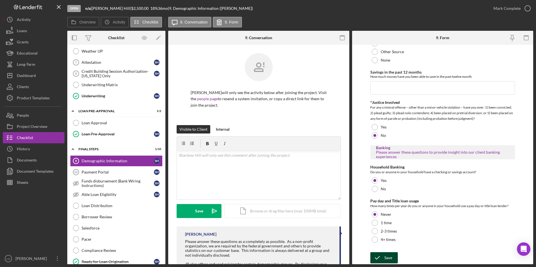
click at [391, 256] on div "Save" at bounding box center [388, 257] width 8 height 11
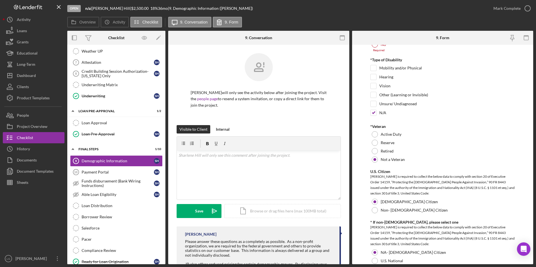
scroll to position [274, 0]
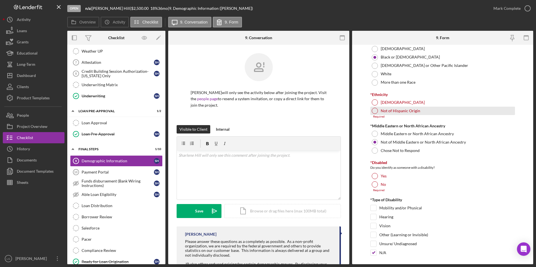
click at [372, 115] on div "Not of Hispanic Origin" at bounding box center [442, 111] width 145 height 8
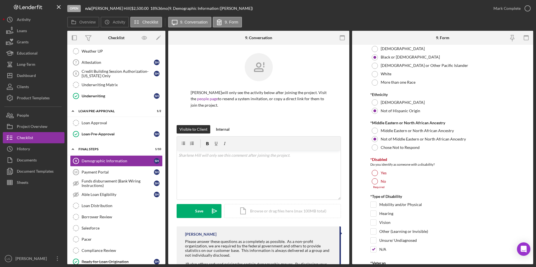
scroll to position [386, 0]
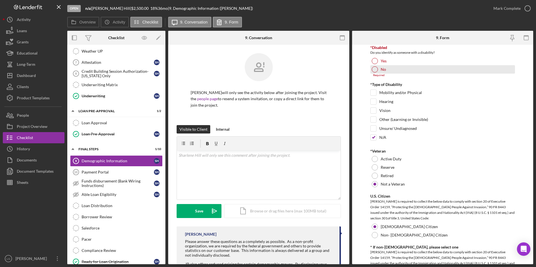
click at [375, 73] on div at bounding box center [375, 69] width 6 height 6
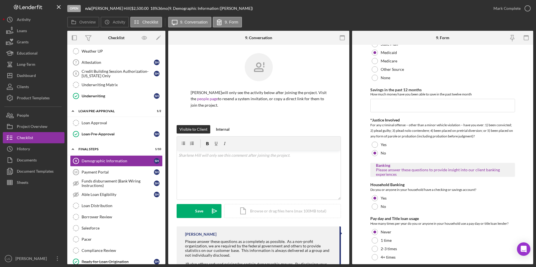
scroll to position [1024, 0]
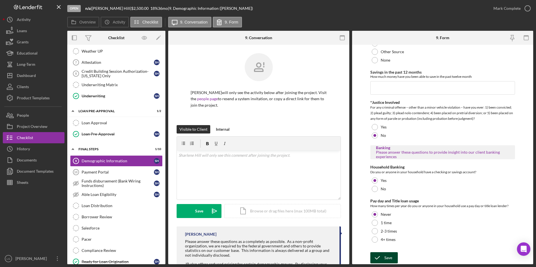
click at [393, 258] on button "Save" at bounding box center [383, 257] width 27 height 11
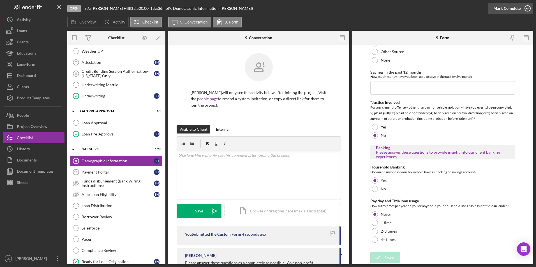
click at [505, 10] on div "Mark Complete" at bounding box center [506, 8] width 27 height 11
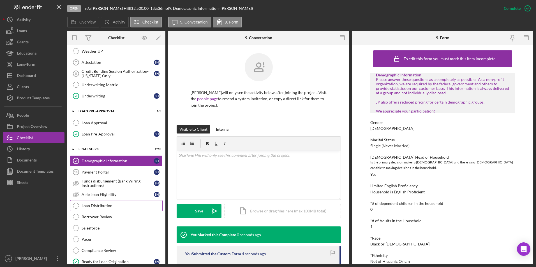
scroll to position [260, 0]
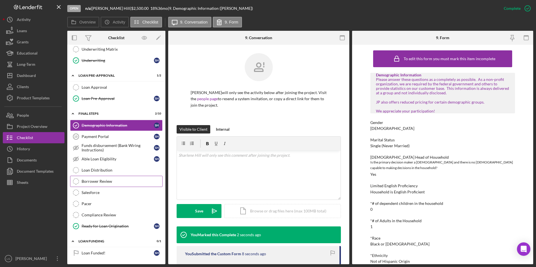
click at [93, 185] on link "Borrower Review Borrower Review" at bounding box center [116, 181] width 92 height 11
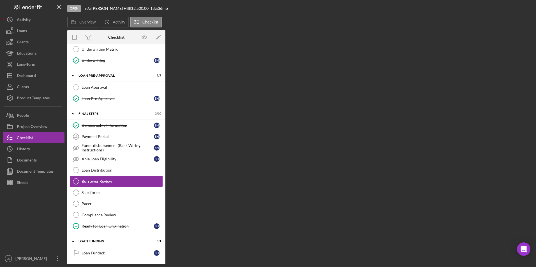
scroll to position [260, 0]
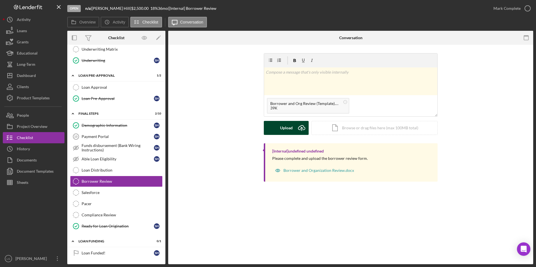
click at [284, 128] on div "Upload" at bounding box center [286, 128] width 13 height 14
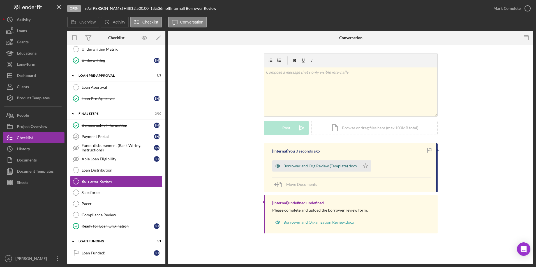
click at [344, 168] on div "Borrower and Org Review (Template).docx" at bounding box center [320, 166] width 74 height 4
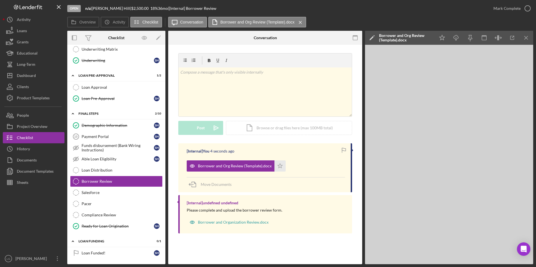
drag, startPoint x: 502, startPoint y: 11, endPoint x: 487, endPoint y: 17, distance: 16.6
click at [501, 11] on div "Mark Complete" at bounding box center [506, 8] width 27 height 11
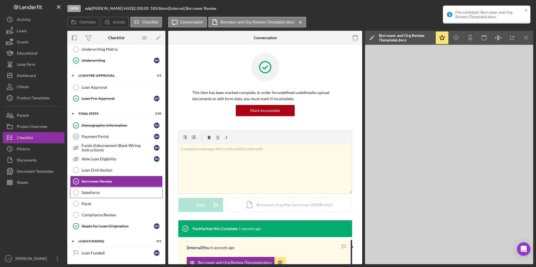
click at [96, 191] on div "Salesforce" at bounding box center [122, 193] width 81 height 4
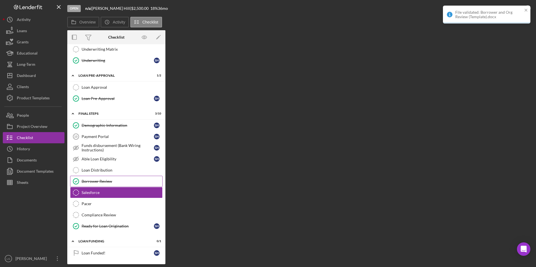
scroll to position [260, 0]
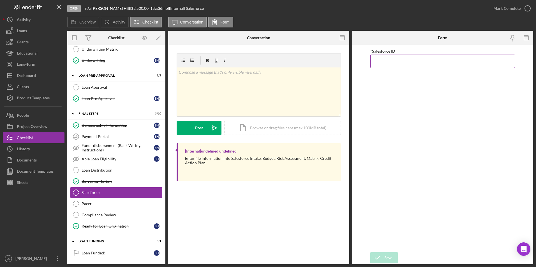
click at [382, 60] on input "*Salesforce ID" at bounding box center [442, 61] width 145 height 13
paste input "a0wPC000002CxZRYA0"
type input "a0wPC000002CxZRYA0"
click at [386, 257] on div "Save" at bounding box center [388, 257] width 8 height 11
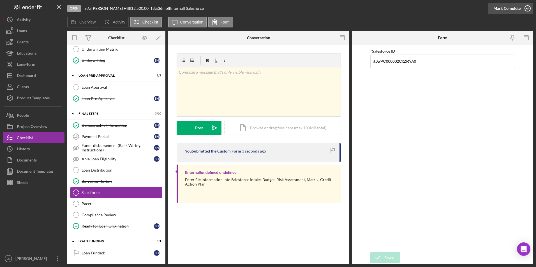
click at [503, 8] on div "Mark Complete" at bounding box center [506, 8] width 27 height 11
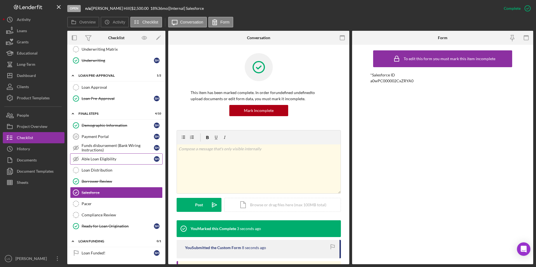
scroll to position [176, 0]
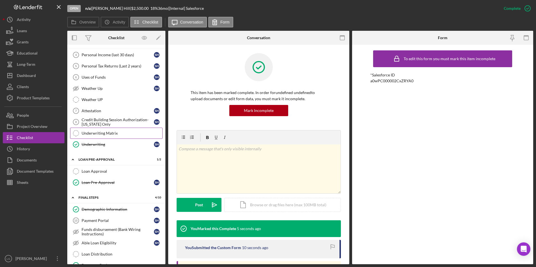
click at [119, 136] on link "Underwriting Matrix Underwriting Matrix" at bounding box center [116, 133] width 92 height 11
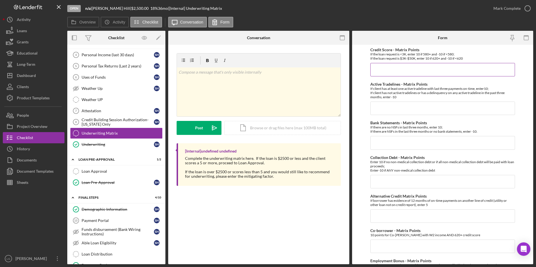
click at [426, 69] on input "Credit Score - Matrix Points" at bounding box center [442, 69] width 145 height 13
type input "10"
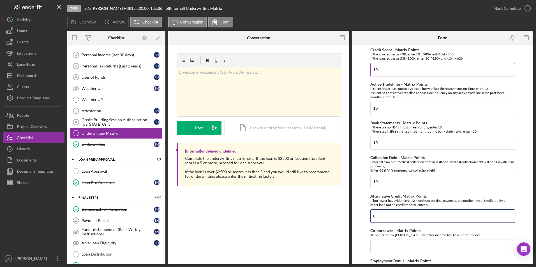
type input "0"
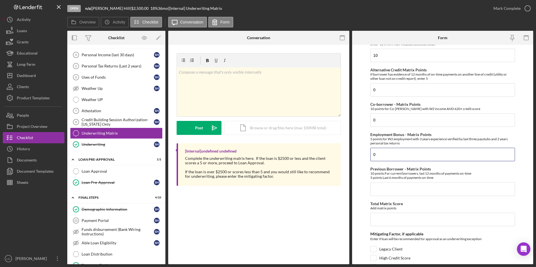
type input "0"
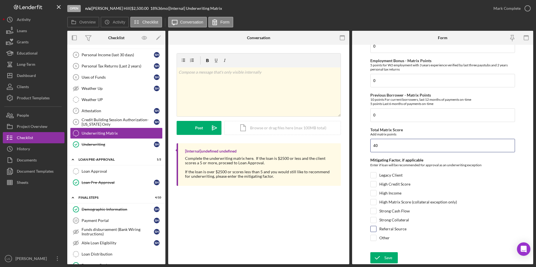
type input "40"
click at [376, 228] on div "Referral Source" at bounding box center [442, 230] width 145 height 9
click at [375, 228] on input "Referral Source" at bounding box center [373, 229] width 6 height 6
checkbox input "true"
click at [383, 257] on icon "submit" at bounding box center [377, 258] width 14 height 14
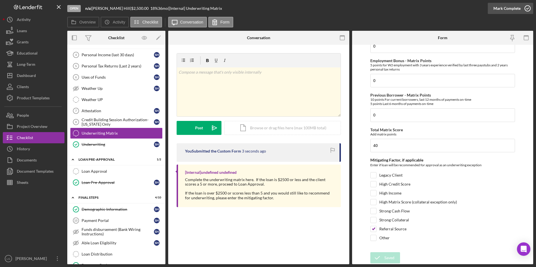
click at [507, 8] on div "Mark Complete" at bounding box center [506, 8] width 27 height 11
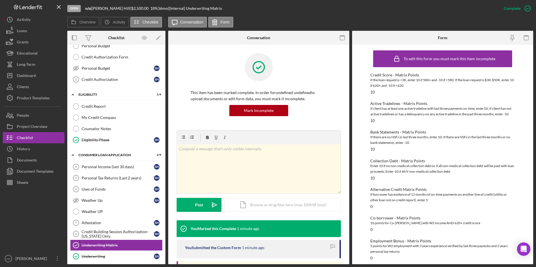
scroll to position [36, 0]
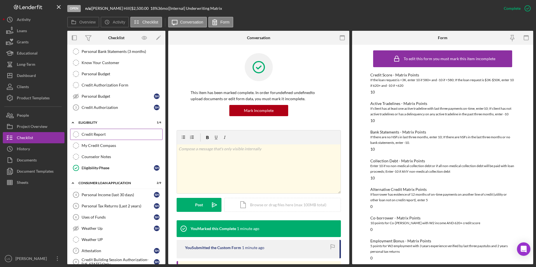
click at [103, 134] on div "Credit Report" at bounding box center [122, 134] width 81 height 4
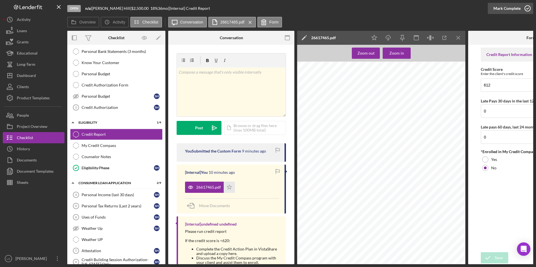
click at [500, 8] on div "Mark Complete" at bounding box center [506, 8] width 27 height 11
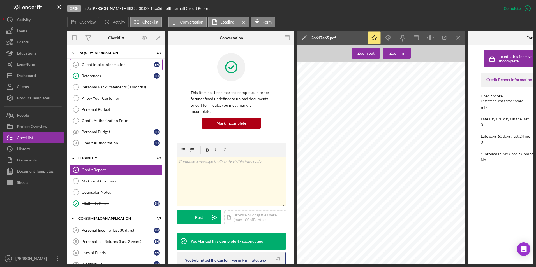
click at [95, 67] on link "Client Intake Information 1 Client Intake Information S H" at bounding box center [116, 64] width 92 height 11
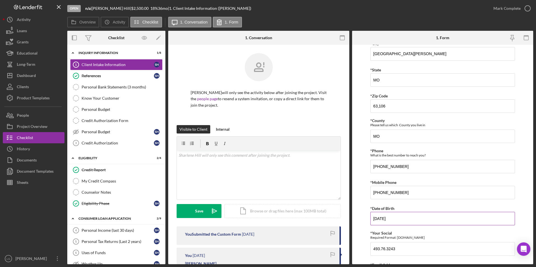
scroll to position [252, 0]
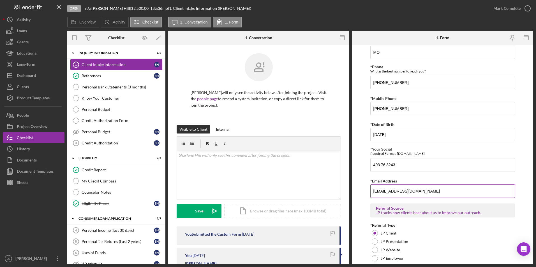
drag, startPoint x: 425, startPoint y: 192, endPoint x: 373, endPoint y: 191, distance: 52.1
click at [373, 191] on input "sharlenehill48@yahoo.com" at bounding box center [442, 191] width 145 height 13
drag, startPoint x: 405, startPoint y: 161, endPoint x: 366, endPoint y: 163, distance: 39.3
click at [366, 162] on form "Justine PETERSEN Customer Intake Form Application Date 08/15/2025 Title Mr. Ms.…" at bounding box center [442, 155] width 181 height 220
drag, startPoint x: 117, startPoint y: 8, endPoint x: 96, endPoint y: 6, distance: 21.7
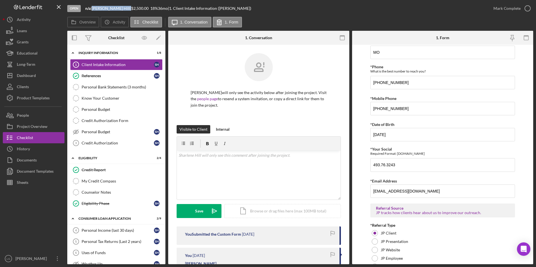
click at [96, 6] on div "Sharlene Hill |" at bounding box center [112, 8] width 40 height 4
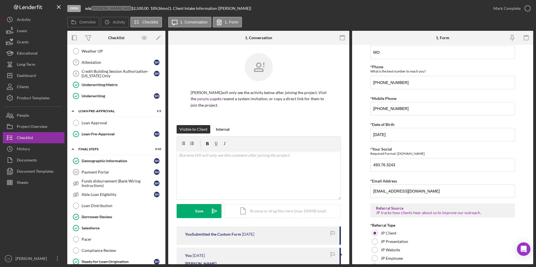
scroll to position [260, 0]
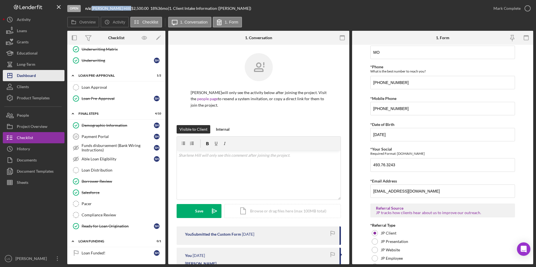
click at [27, 77] on div "Dashboard" at bounding box center [26, 76] width 19 height 13
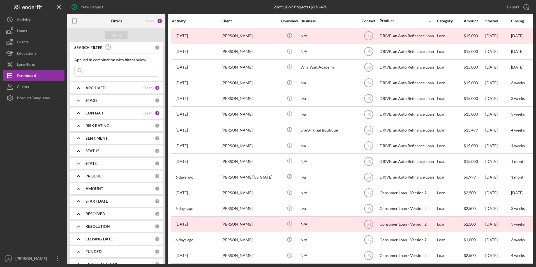
click at [113, 89] on div "ARCHIVED" at bounding box center [113, 88] width 57 height 4
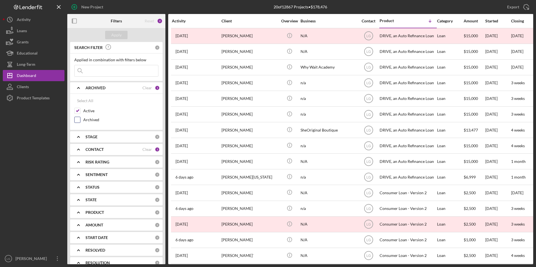
click at [75, 119] on input "Archived" at bounding box center [78, 120] width 6 height 6
checkbox input "true"
click at [78, 110] on input "Active" at bounding box center [78, 111] width 6 height 6
checkbox input "false"
click at [119, 34] on div "Apply" at bounding box center [116, 35] width 10 height 8
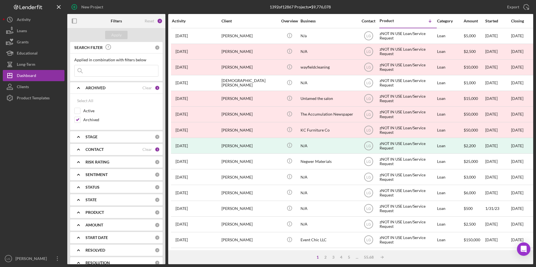
click at [117, 72] on input at bounding box center [116, 70] width 83 height 11
type input "moore"
click at [121, 36] on button "Apply" at bounding box center [116, 35] width 22 height 8
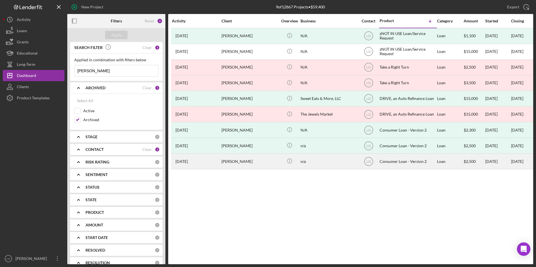
click at [260, 164] on div "flavia moore" at bounding box center [249, 161] width 56 height 15
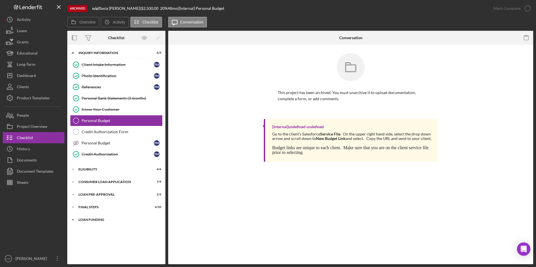
click at [97, 218] on div "Icon/Expander Loan Funding 0 / 1" at bounding box center [116, 219] width 98 height 11
drag, startPoint x: 94, startPoint y: 207, endPoint x: 94, endPoint y: 201, distance: 5.6
click at [94, 207] on div "FINAL STEPS" at bounding box center [112, 207] width 69 height 3
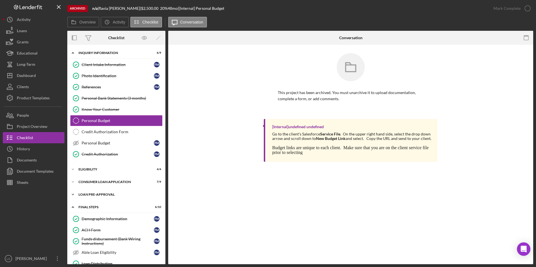
drag, startPoint x: 93, startPoint y: 196, endPoint x: 93, endPoint y: 193, distance: 3.1
click at [93, 195] on div "Icon/Expander Loan Pre-Approval 2 / 2" at bounding box center [116, 194] width 98 height 11
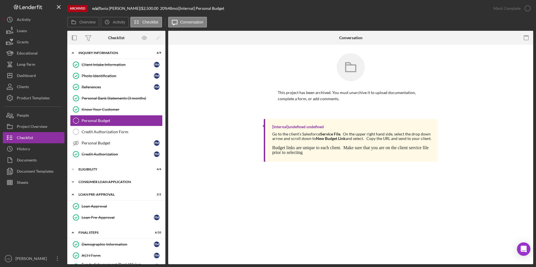
click at [91, 181] on div "Consumer Loan Application" at bounding box center [118, 181] width 80 height 3
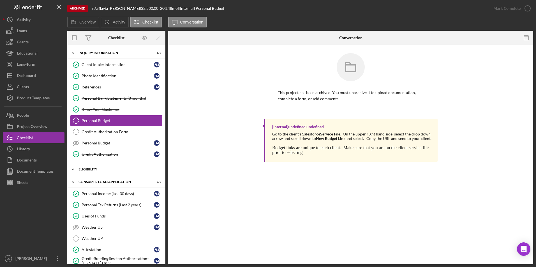
click at [89, 170] on div "Eligibility" at bounding box center [118, 169] width 80 height 3
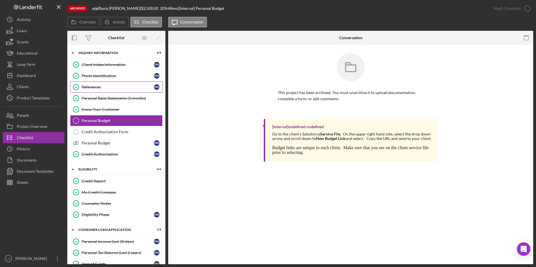
click at [94, 84] on link "References References f m" at bounding box center [116, 87] width 92 height 11
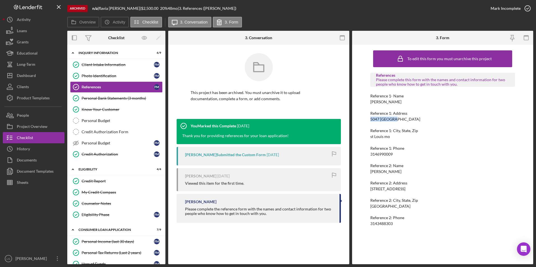
drag, startPoint x: 398, startPoint y: 117, endPoint x: 362, endPoint y: 119, distance: 36.8
click at [362, 119] on div "To edit this form you must unarchive this project References Please complete th…" at bounding box center [442, 155] width 181 height 220
drag, startPoint x: 362, startPoint y: 119, endPoint x: 374, endPoint y: 118, distance: 12.4
copy div "5047 Cabanne"
drag, startPoint x: 383, startPoint y: 138, endPoint x: 369, endPoint y: 138, distance: 14.6
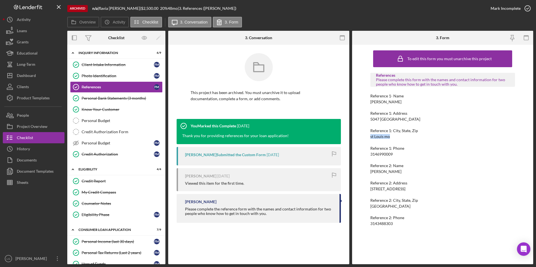
click at [369, 138] on div "To edit this form you must unarchive this project References Please complete th…" at bounding box center [442, 155] width 181 height 220
drag, startPoint x: 369, startPoint y: 138, endPoint x: 375, endPoint y: 137, distance: 6.9
drag, startPoint x: 406, startPoint y: 187, endPoint x: 369, endPoint y: 189, distance: 37.3
click at [369, 189] on div "To edit this form you must unarchive this project References Please complete th…" at bounding box center [442, 155] width 181 height 220
copy div "5047 Cabanne ave"
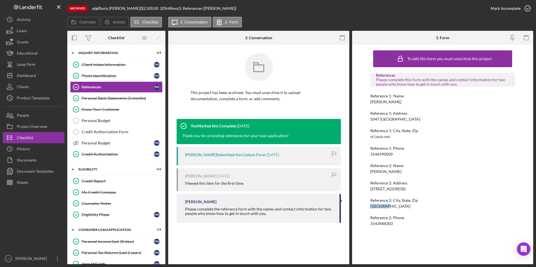
drag, startPoint x: 391, startPoint y: 207, endPoint x: 367, endPoint y: 205, distance: 23.6
click at [367, 205] on div "To edit this form you must unarchive this project References Please complete th…" at bounding box center [442, 155] width 181 height 220
drag, startPoint x: 367, startPoint y: 205, endPoint x: 375, endPoint y: 206, distance: 7.4
copy div "st Louis"
drag, startPoint x: 117, startPoint y: 109, endPoint x: 119, endPoint y: 116, distance: 7.7
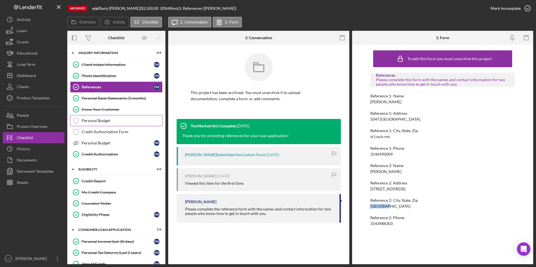
click at [117, 109] on div "Know Your Customer" at bounding box center [122, 109] width 81 height 4
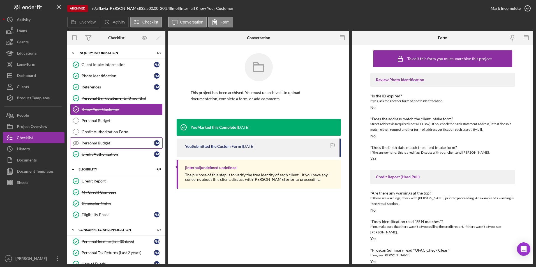
click at [117, 140] on link "Personal Budget Personal Budget f m" at bounding box center [116, 143] width 92 height 11
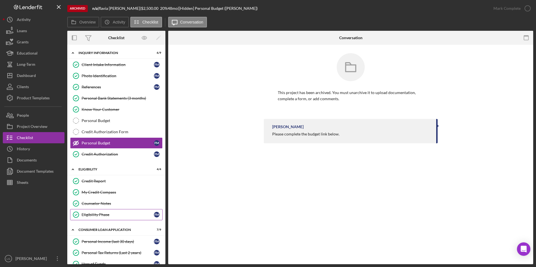
scroll to position [84, 0]
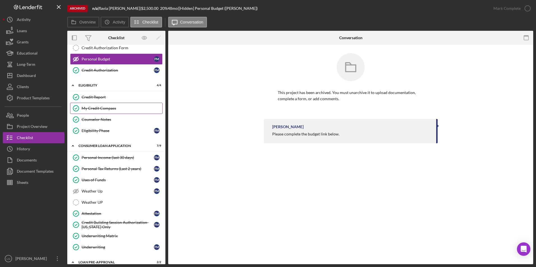
click at [114, 110] on div "My Credit Compass" at bounding box center [122, 108] width 81 height 4
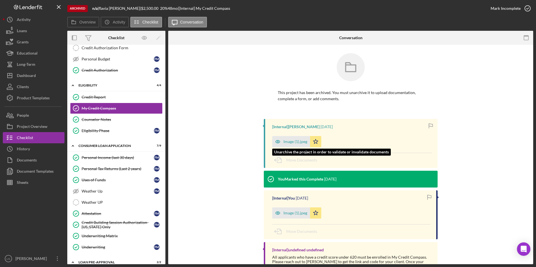
click at [290, 140] on div "Image (1).jpeg" at bounding box center [295, 142] width 24 height 4
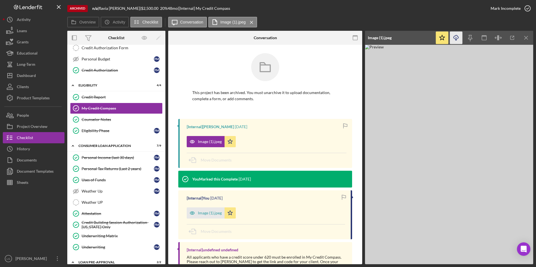
click at [457, 37] on icon "Icon/Download" at bounding box center [456, 38] width 13 height 13
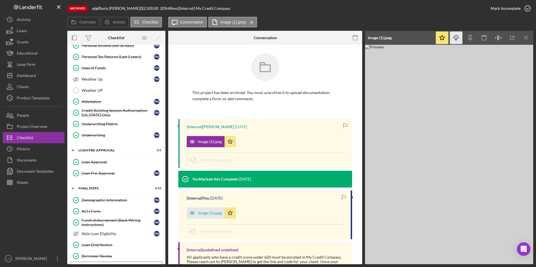
scroll to position [271, 0]
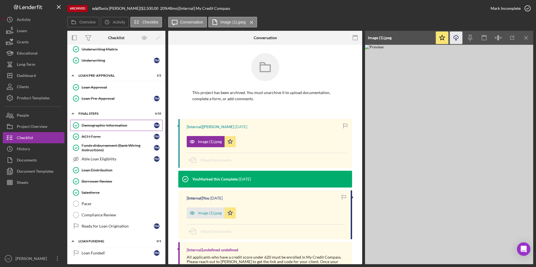
drag, startPoint x: 95, startPoint y: 127, endPoint x: 184, endPoint y: 139, distance: 90.2
click at [95, 127] on div "Demographic Information" at bounding box center [118, 125] width 72 height 4
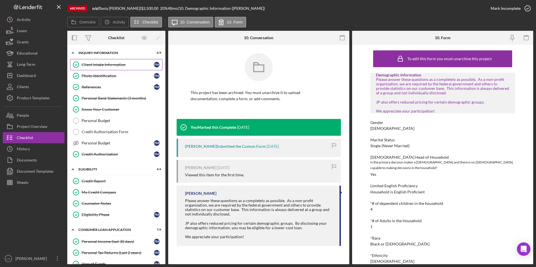
click at [101, 64] on div "Client Intake Information" at bounding box center [118, 64] width 72 height 4
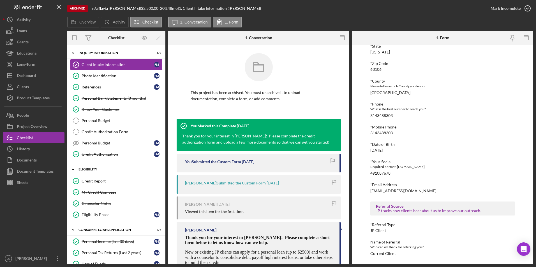
scroll to position [112, 0]
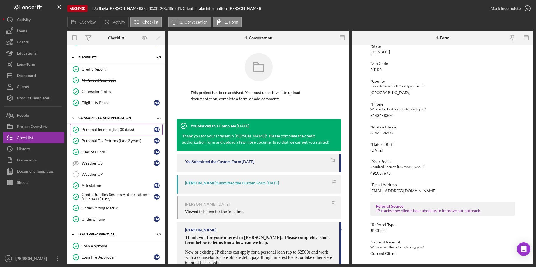
click at [115, 129] on div "Personal Income (last 30 days)" at bounding box center [118, 129] width 72 height 4
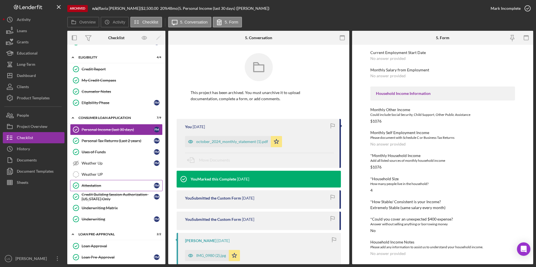
scroll to position [28, 0]
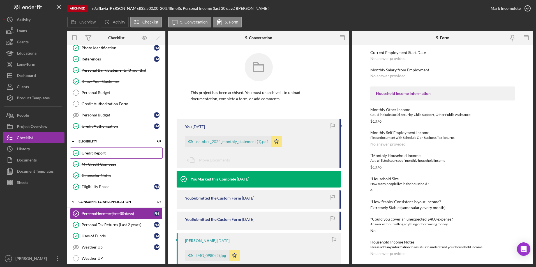
click at [100, 150] on link "Credit Report Credit Report" at bounding box center [116, 153] width 92 height 11
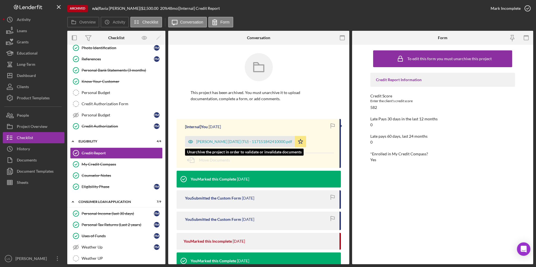
click at [261, 137] on div "Moore, Flavia 2024-10-30 (TU) - 117151842410000.pdf" at bounding box center [240, 141] width 110 height 11
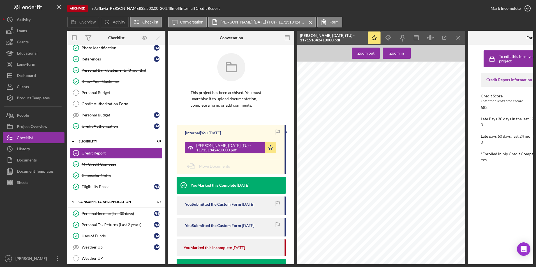
scroll to position [2688, 0]
drag, startPoint x: 19, startPoint y: 74, endPoint x: 17, endPoint y: 63, distance: 11.6
click at [19, 74] on div "Dashboard" at bounding box center [26, 76] width 19 height 13
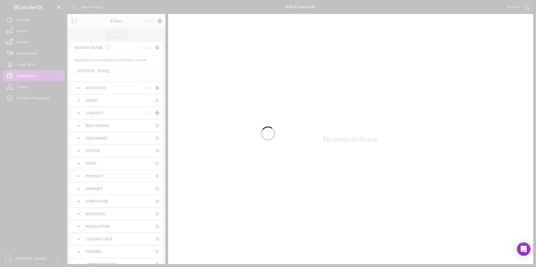
click at [95, 89] on div at bounding box center [268, 133] width 536 height 267
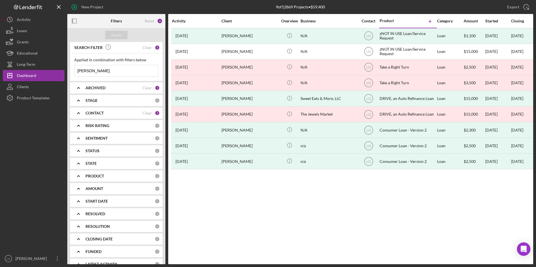
click at [94, 87] on b "ARCHIVED" at bounding box center [95, 88] width 20 height 4
